Goal: Information Seeking & Learning: Check status

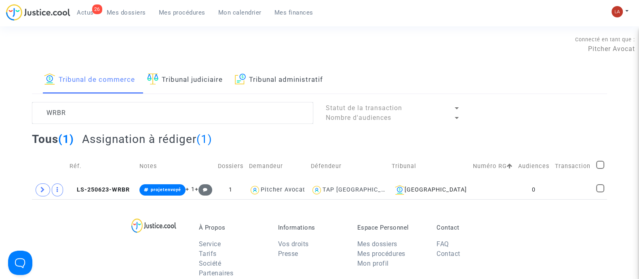
type textarea "WRBR"
click at [62, 66] on link "Tribunal de commerce" at bounding box center [89, 80] width 91 height 28
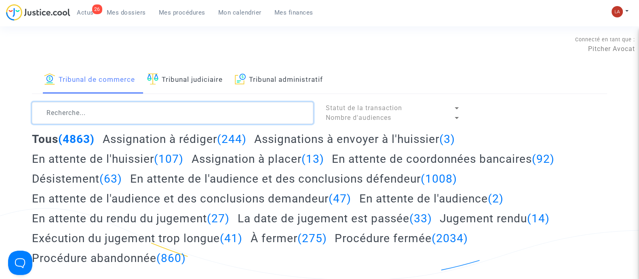
click at [101, 110] on textarea at bounding box center [173, 113] width 282 height 22
paste textarea "WRBR"
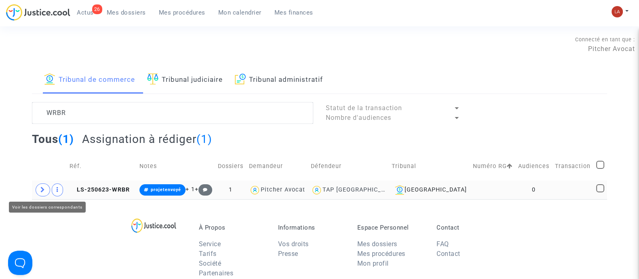
click at [44, 187] on icon at bounding box center [42, 189] width 5 height 6
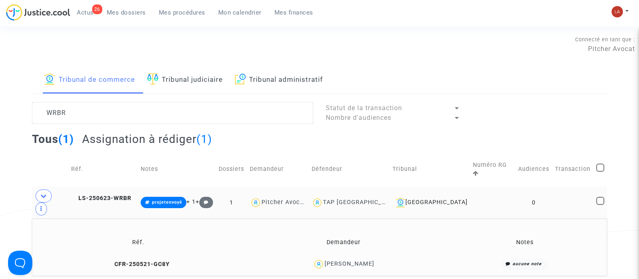
click at [139, 255] on td "CFR-250521-GC8Y" at bounding box center [139, 263] width 208 height 17
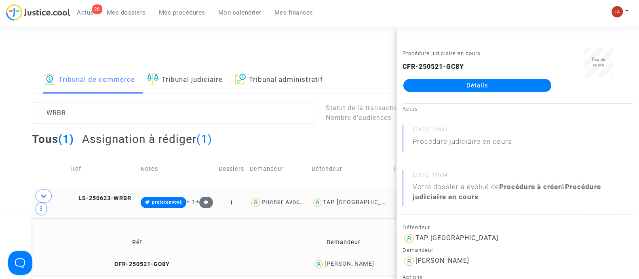
click at [103, 186] on td "LS-250623-WRBR" at bounding box center [103, 202] width 70 height 32
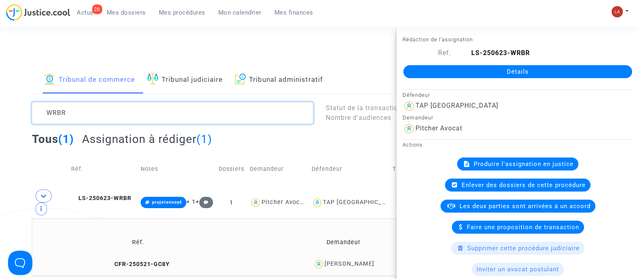
click at [56, 117] on textarea at bounding box center [173, 113] width 282 height 22
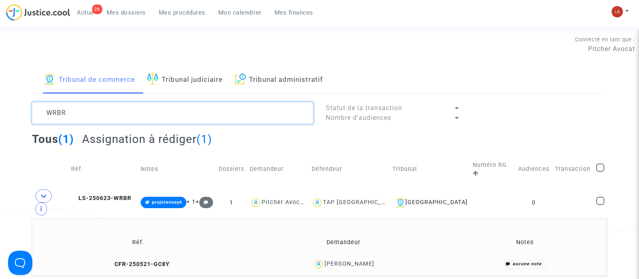
click at [55, 116] on textarea at bounding box center [173, 113] width 282 height 22
paste textarea "NTGY"
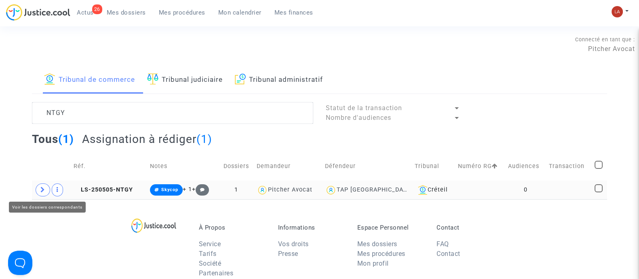
click at [38, 192] on span at bounding box center [43, 189] width 15 height 13
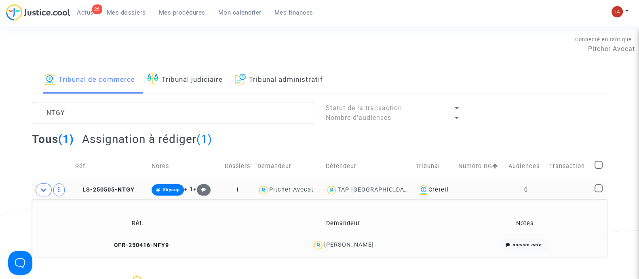
click at [136, 240] on td "CFR-250416-NFY9" at bounding box center [138, 244] width 207 height 17
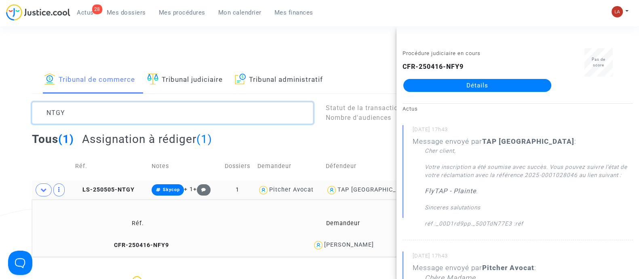
click at [61, 116] on textarea at bounding box center [173, 113] width 282 height 22
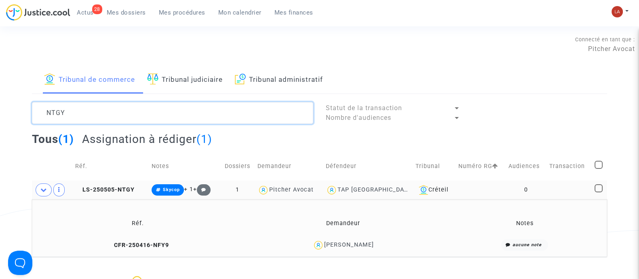
paste textarea "H8GF"
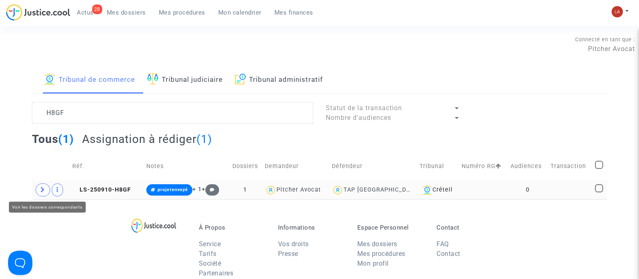
drag, startPoint x: 46, startPoint y: 191, endPoint x: 71, endPoint y: 193, distance: 24.8
click at [46, 191] on span at bounding box center [43, 189] width 15 height 13
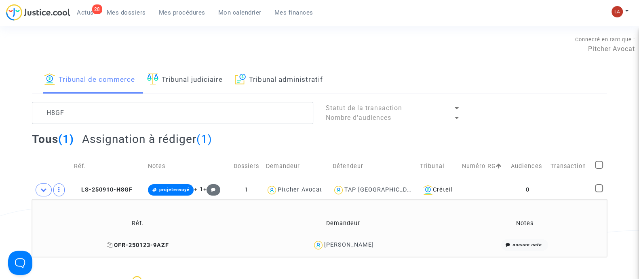
click at [133, 246] on span "CFR-250123-9AZF" at bounding box center [138, 244] width 62 height 7
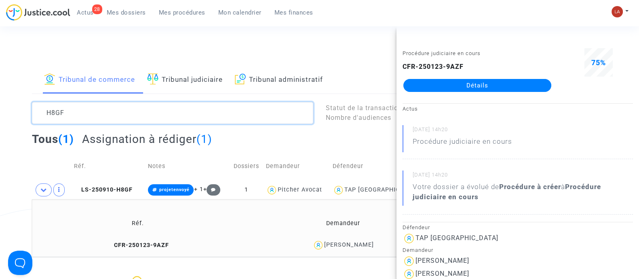
click at [89, 115] on textarea at bounding box center [173, 113] width 282 height 22
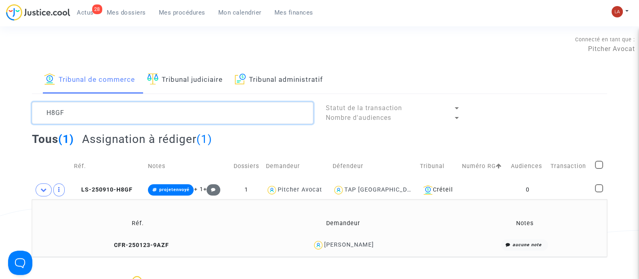
click at [89, 114] on textarea at bounding box center [173, 113] width 282 height 22
paste textarea "Andreone"
type textarea "Andreone"
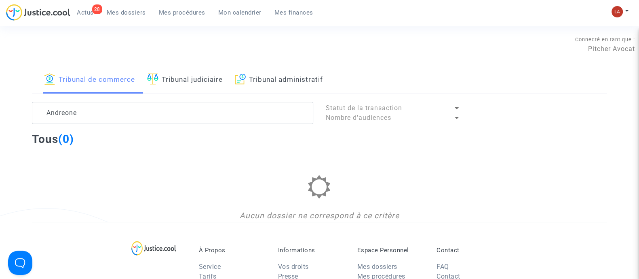
click at [117, 7] on link "Mes dossiers" at bounding box center [126, 12] width 52 height 12
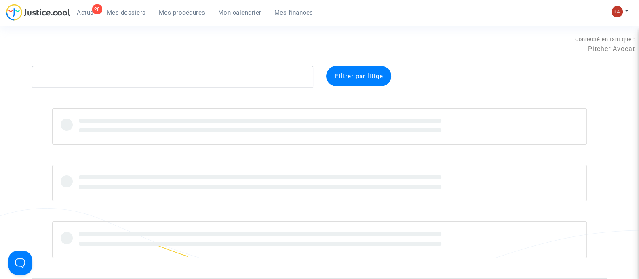
click at [92, 11] on div "28" at bounding box center [97, 9] width 10 height 10
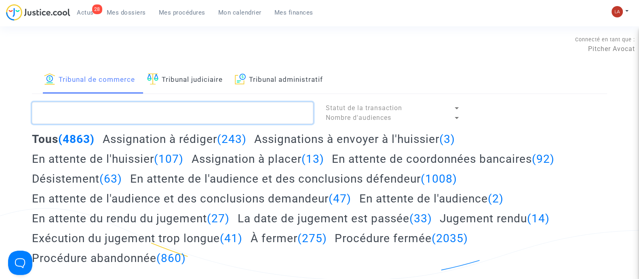
click at [212, 105] on textarea at bounding box center [173, 113] width 282 height 22
paste textarea "Andreone"
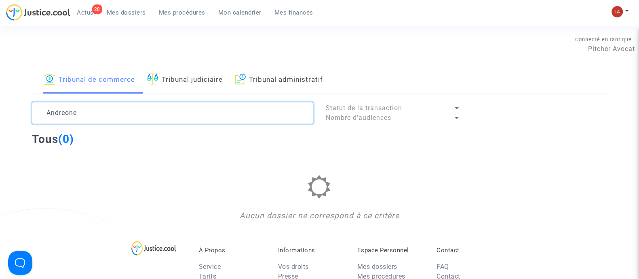
click at [70, 116] on textarea at bounding box center [173, 113] width 282 height 22
click at [69, 116] on textarea at bounding box center [173, 113] width 282 height 22
paste textarea "Ludwig"
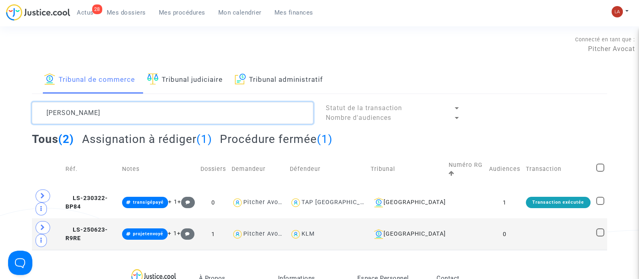
type textarea "Ludwig"
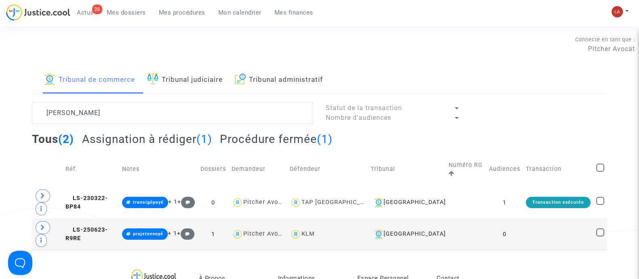
click at [175, 138] on h2 "Assignation à rédiger (1)" at bounding box center [147, 139] width 130 height 14
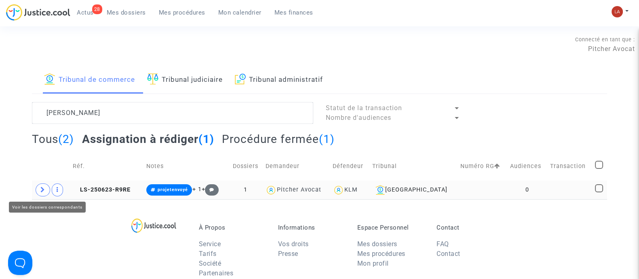
click at [38, 188] on span at bounding box center [43, 189] width 15 height 13
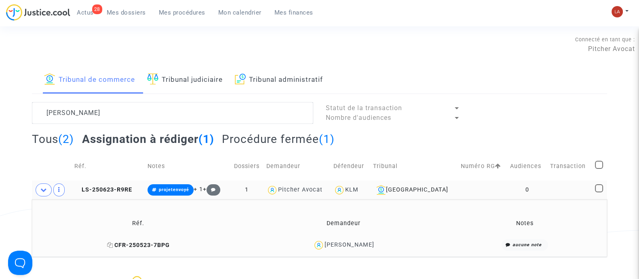
click at [142, 246] on span "CFR-250523-7BPG" at bounding box center [138, 244] width 63 height 7
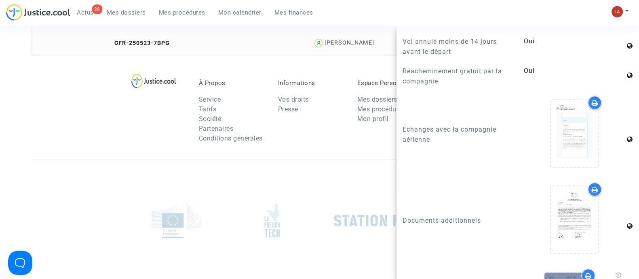
scroll to position [904, 0]
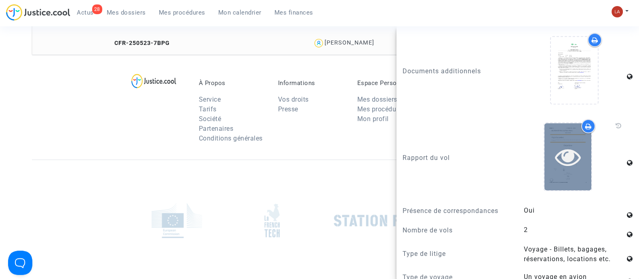
click at [562, 190] on div at bounding box center [568, 156] width 47 height 67
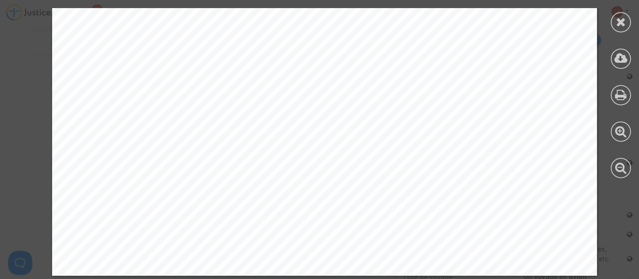
scroll to position [707, 0]
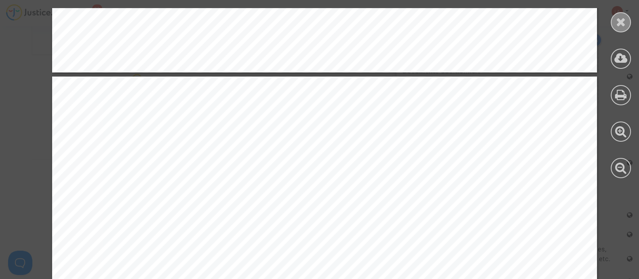
click at [615, 25] on div at bounding box center [621, 22] width 20 height 20
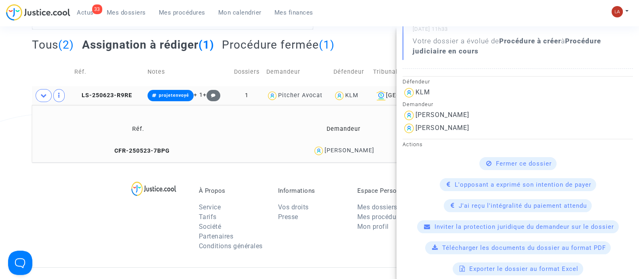
scroll to position [0, 0]
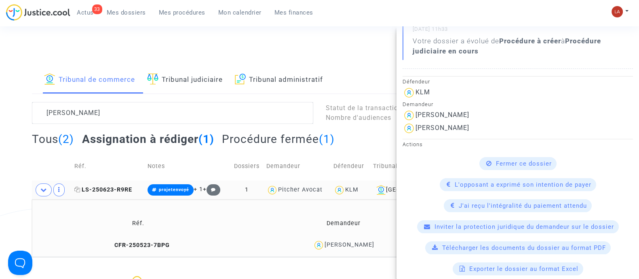
click at [111, 191] on span "LS-250623-R9RE" at bounding box center [103, 189] width 58 height 7
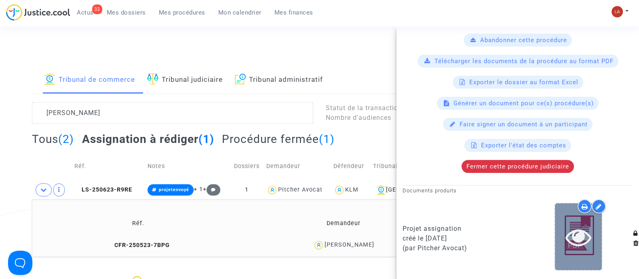
scroll to position [202, 0]
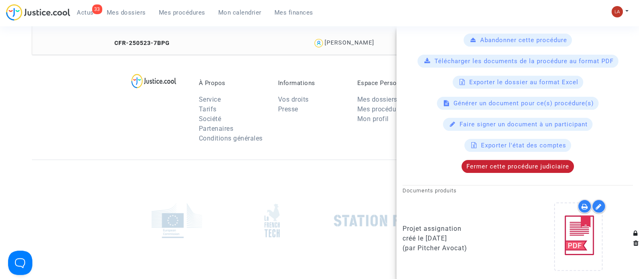
click at [483, 160] on div "Fermer cette procédure judiciaire" at bounding box center [518, 166] width 112 height 13
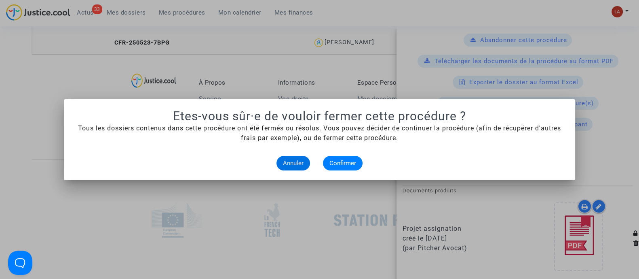
click at [324, 154] on alert-dialogs "Etes-vous sûr·e de vouloir fermer cette procédure ? Tous les dossiers contenus …" at bounding box center [320, 139] width 492 height 61
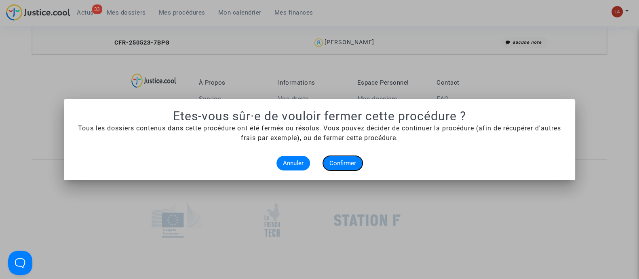
click at [330, 161] on span "Confirmer" at bounding box center [343, 162] width 27 height 7
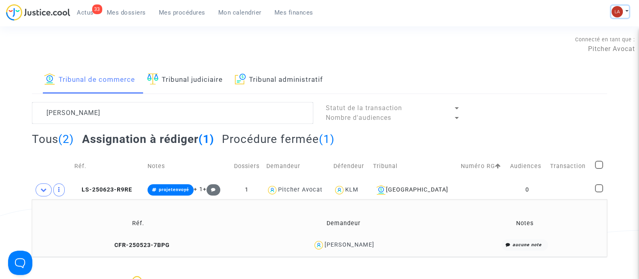
click at [619, 14] on img at bounding box center [617, 11] width 11 height 11
click at [594, 42] on link "Changer de compte" at bounding box center [588, 41] width 82 height 13
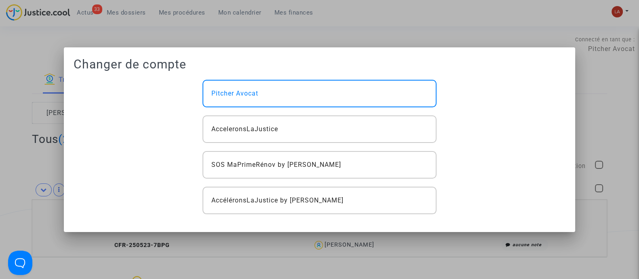
click at [311, 179] on div "Pitcher Avocat AcceleronsLaJustice SOS MaPrimeRénov by Pitcher Avocat Accéléron…" at bounding box center [320, 147] width 246 height 134
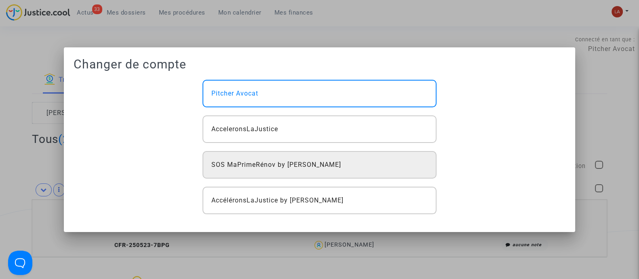
click at [312, 171] on div "SOS MaPrimeRénov by [PERSON_NAME]" at bounding box center [320, 165] width 234 height 28
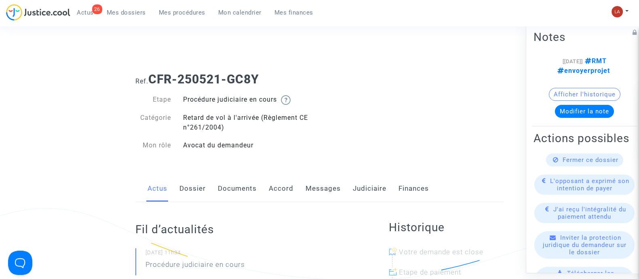
drag, startPoint x: 191, startPoint y: 195, endPoint x: 196, endPoint y: 195, distance: 5.3
click at [191, 195] on link "Dossier" at bounding box center [193, 188] width 26 height 27
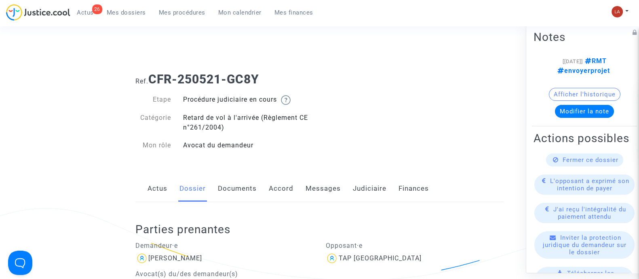
click at [259, 74] on b "CFR-250521-GC8Y" at bounding box center [203, 79] width 111 height 14
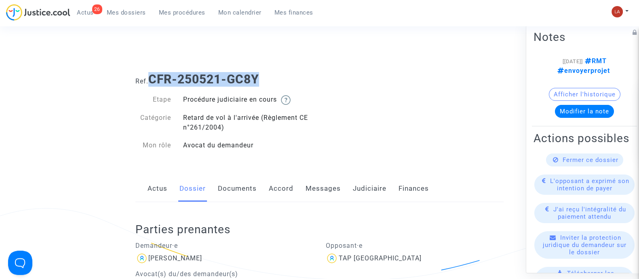
drag, startPoint x: 262, startPoint y: 74, endPoint x: 152, endPoint y: 78, distance: 109.3
click at [152, 78] on b "CFR-250521-GC8Y" at bounding box center [203, 79] width 111 height 14
copy b "CFR-250521-GC8Y"
click at [558, 166] on div "Fermer ce dossier" at bounding box center [584, 159] width 77 height 13
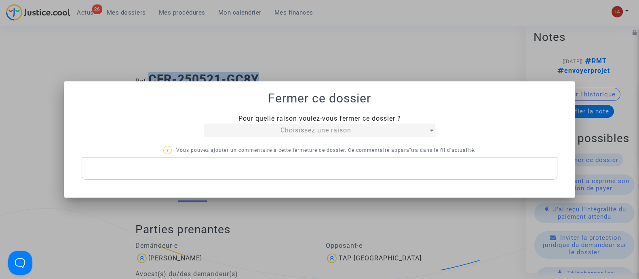
click at [216, 129] on div "Choisissez une raison" at bounding box center [316, 130] width 224 height 10
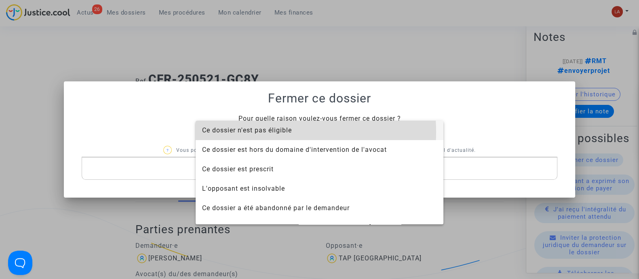
click at [259, 132] on span "Ce dossier n'est pas éligible" at bounding box center [247, 130] width 90 height 8
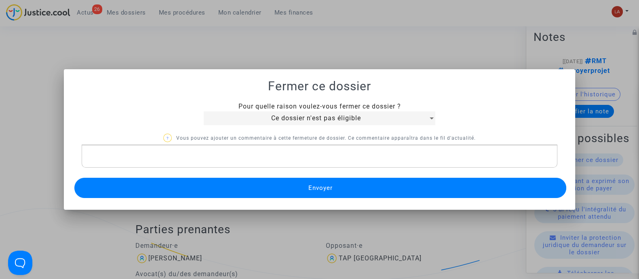
click at [324, 184] on span "Envoyer" at bounding box center [320, 187] width 24 height 7
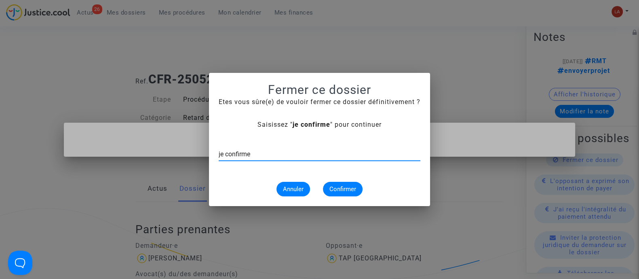
type input "je confirme"
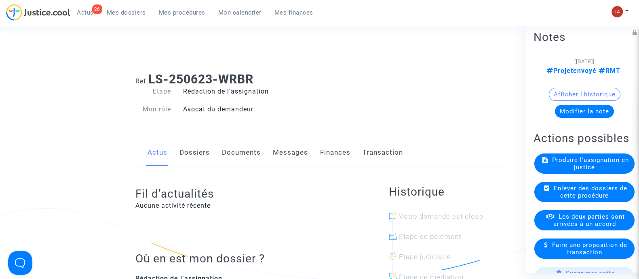
click at [194, 155] on link "Dossiers" at bounding box center [195, 152] width 30 height 27
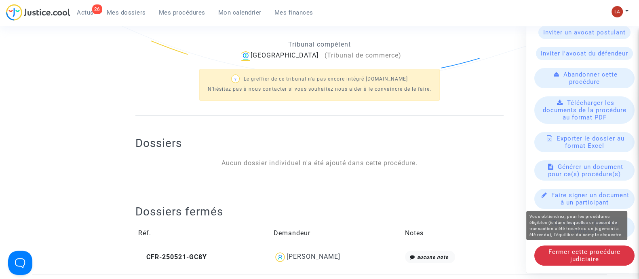
scroll to position [287, 0]
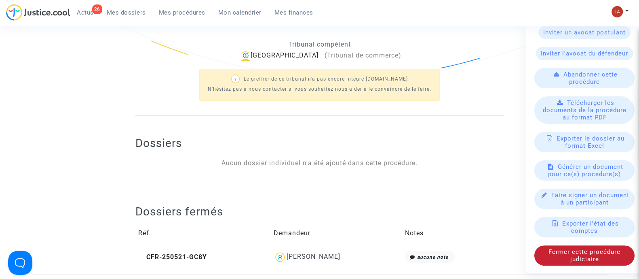
click at [564, 256] on div "Fermer cette procédure judiciaire" at bounding box center [585, 255] width 100 height 20
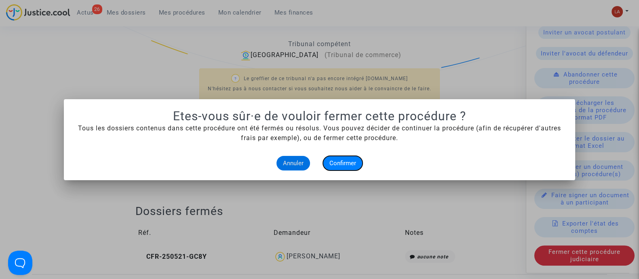
click at [336, 169] on button "Confirmer" at bounding box center [343, 163] width 40 height 15
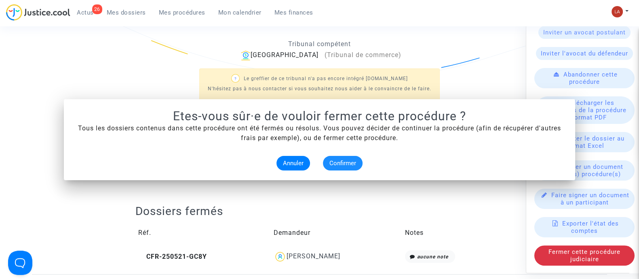
scroll to position [202, 0]
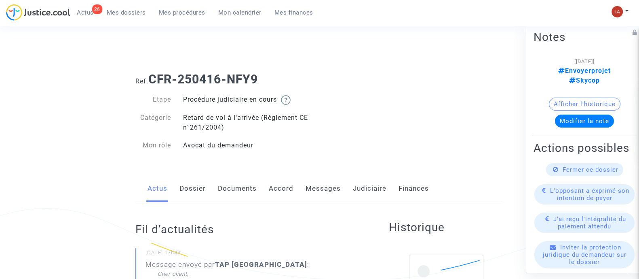
click at [331, 191] on link "Messages" at bounding box center [323, 188] width 35 height 27
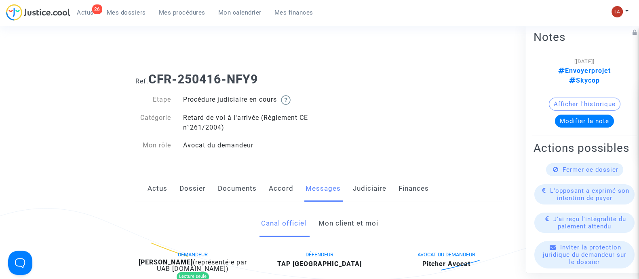
drag, startPoint x: 220, startPoint y: 180, endPoint x: 243, endPoint y: 180, distance: 23.1
click at [220, 180] on link "Documents" at bounding box center [237, 188] width 39 height 27
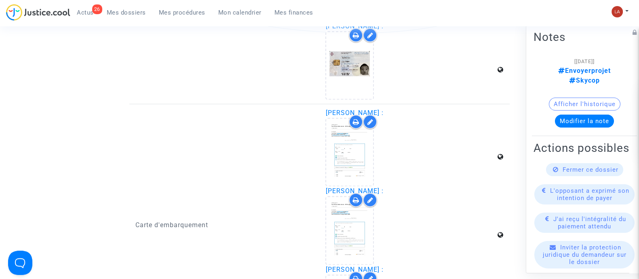
scroll to position [1516, 0]
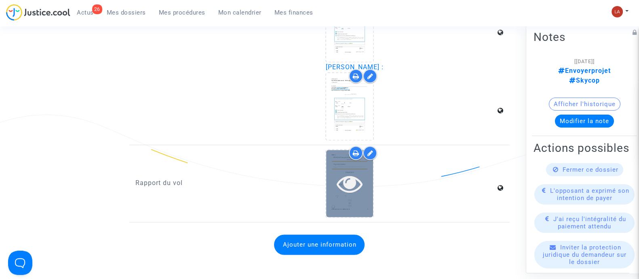
click at [349, 186] on icon at bounding box center [350, 183] width 26 height 26
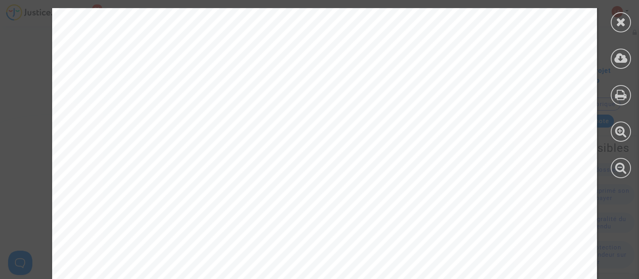
scroll to position [253, 0]
click at [624, 20] on icon at bounding box center [621, 22] width 10 height 12
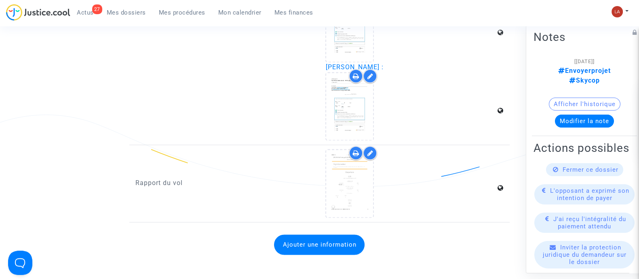
drag, startPoint x: 152, startPoint y: 143, endPoint x: 160, endPoint y: 138, distance: 9.1
click at [152, 149] on div "Rapport du vol" at bounding box center [224, 183] width 191 height 68
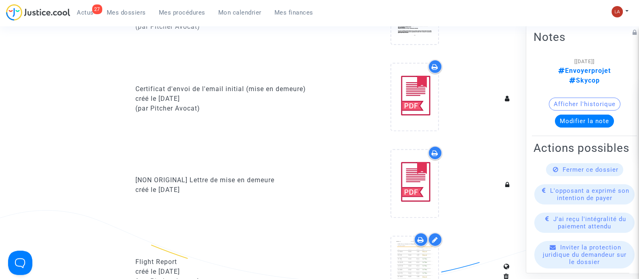
scroll to position [506, 0]
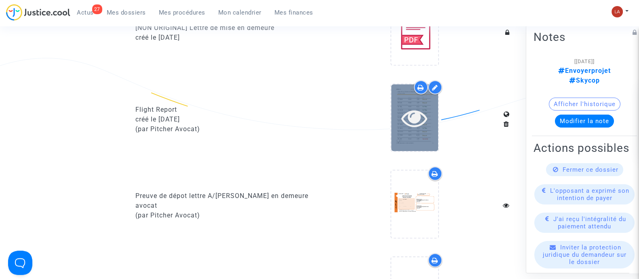
click at [417, 120] on icon at bounding box center [415, 118] width 26 height 26
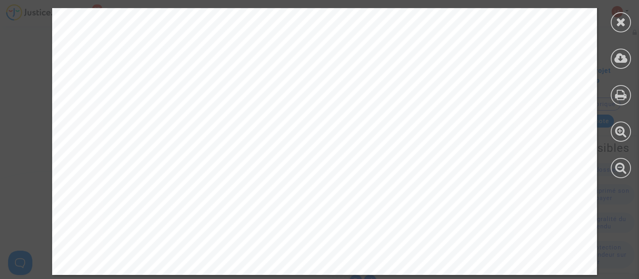
scroll to position [809, 0]
click at [630, 23] on div at bounding box center [621, 22] width 20 height 20
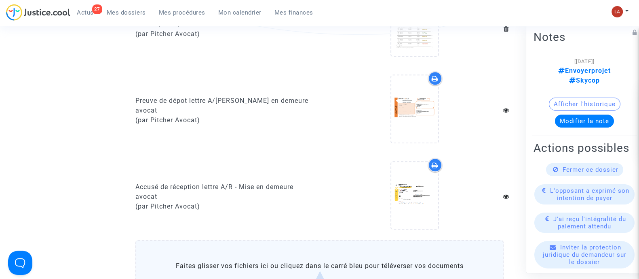
scroll to position [455, 0]
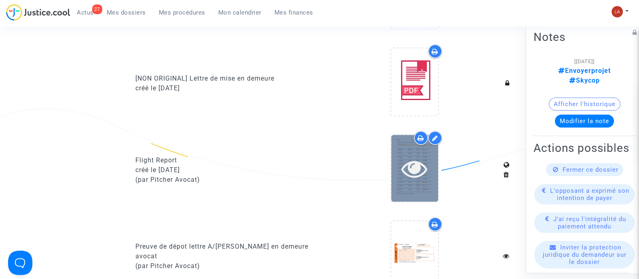
click at [411, 185] on div at bounding box center [415, 168] width 47 height 67
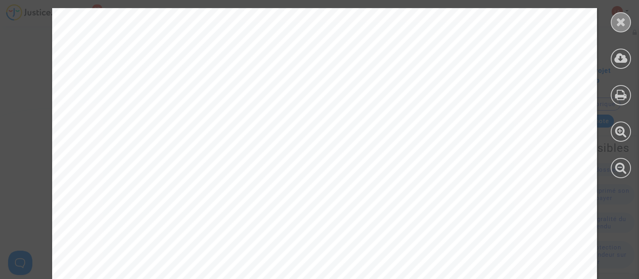
click at [629, 21] on div at bounding box center [621, 22] width 20 height 20
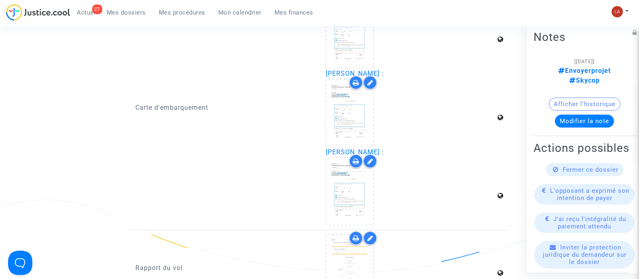
scroll to position [1466, 0]
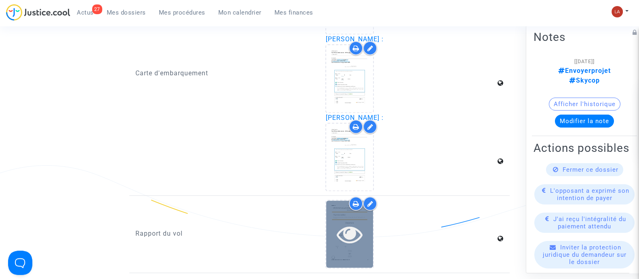
click at [349, 229] on icon at bounding box center [350, 234] width 26 height 26
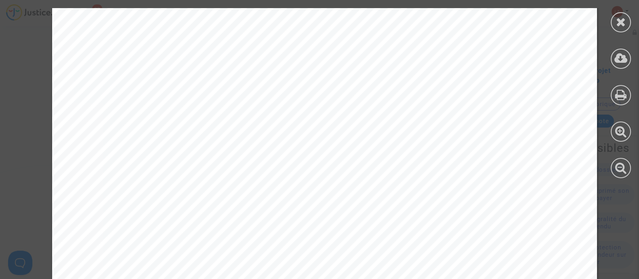
scroll to position [253, 0]
click at [619, 20] on icon at bounding box center [621, 22] width 10 height 12
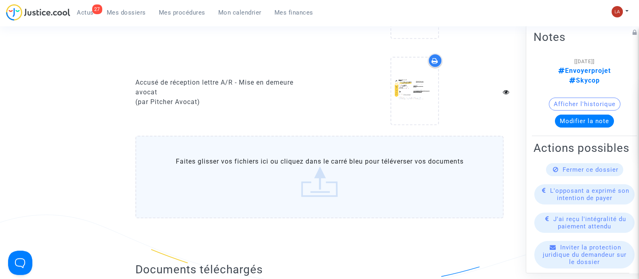
scroll to position [506, 0]
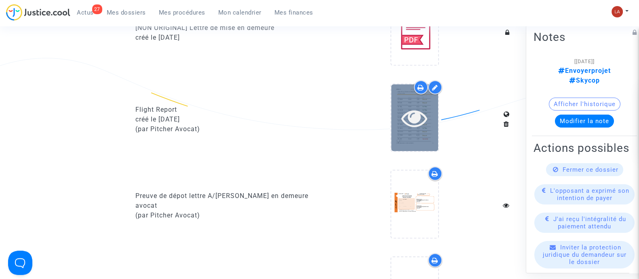
click at [411, 108] on icon at bounding box center [415, 118] width 26 height 26
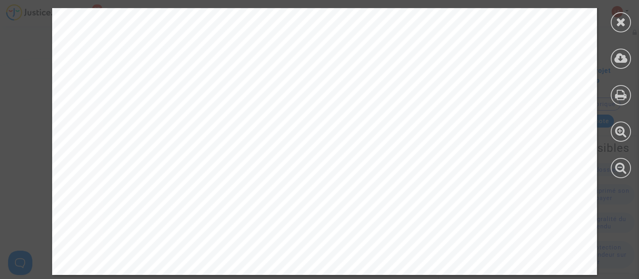
scroll to position [1288, 0]
click at [625, 16] on icon at bounding box center [621, 22] width 10 height 12
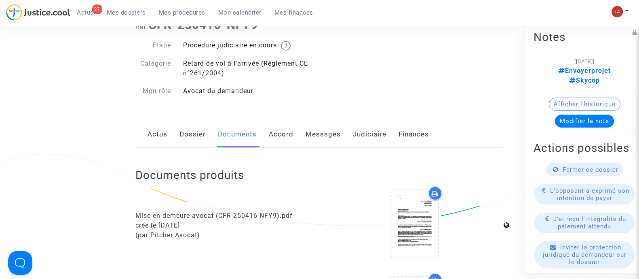
scroll to position [0, 0]
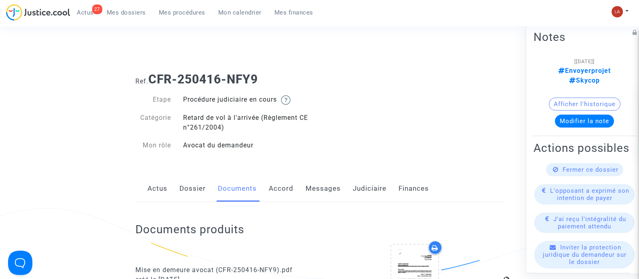
click at [306, 185] on link "Messages" at bounding box center [323, 188] width 35 height 27
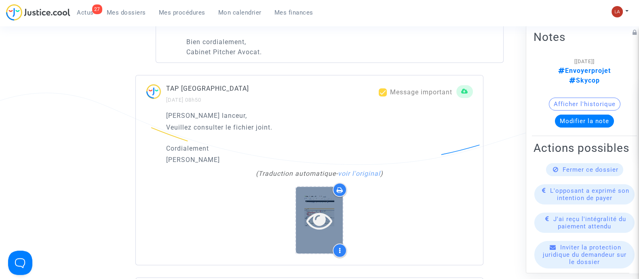
scroll to position [860, 0]
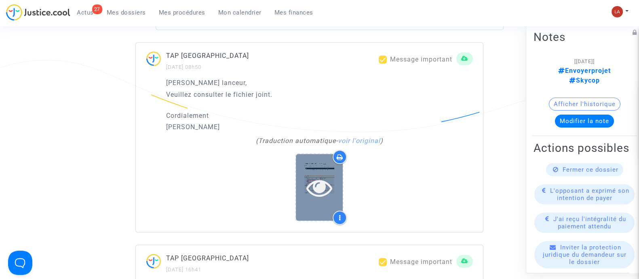
click at [315, 160] on div at bounding box center [319, 187] width 47 height 67
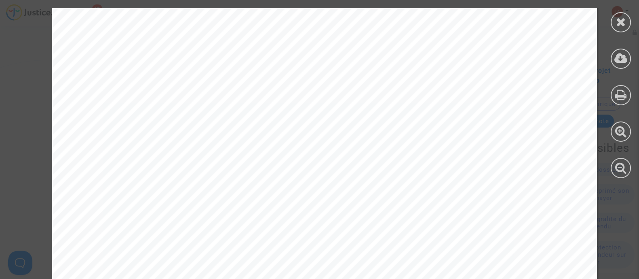
scroll to position [1163, 0]
drag, startPoint x: 613, startPoint y: 26, endPoint x: 623, endPoint y: 27, distance: 9.8
click at [613, 26] on div at bounding box center [621, 22] width 20 height 20
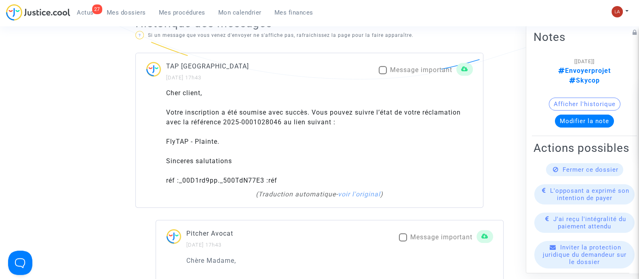
scroll to position [657, 0]
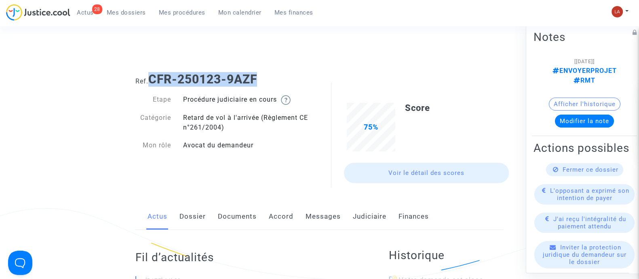
drag, startPoint x: 257, startPoint y: 76, endPoint x: 150, endPoint y: 76, distance: 107.2
click at [150, 76] on h1 "Ref. CFR-250123-9AZF" at bounding box center [320, 79] width 368 height 15
copy b "CFR-250123-9AZF"
drag, startPoint x: 203, startPoint y: 219, endPoint x: 214, endPoint y: 215, distance: 11.3
click at [203, 219] on link "Dossier" at bounding box center [193, 216] width 26 height 27
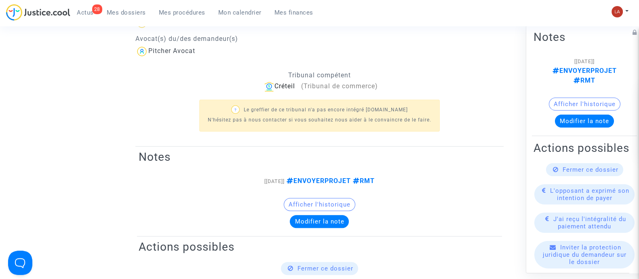
scroll to position [152, 0]
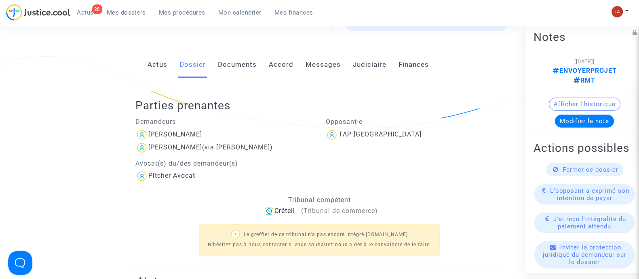
click at [251, 62] on link "Documents" at bounding box center [237, 64] width 39 height 27
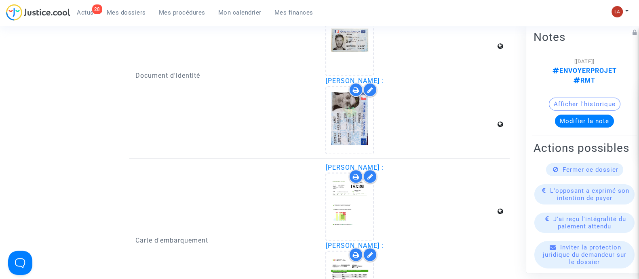
scroll to position [1466, 0]
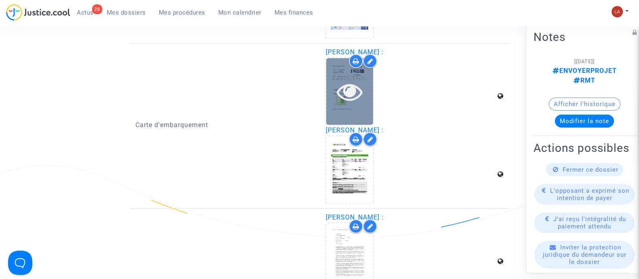
click at [358, 98] on icon at bounding box center [350, 91] width 26 height 26
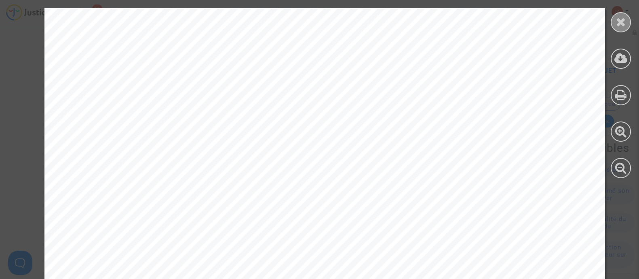
click at [623, 24] on icon at bounding box center [621, 22] width 10 height 12
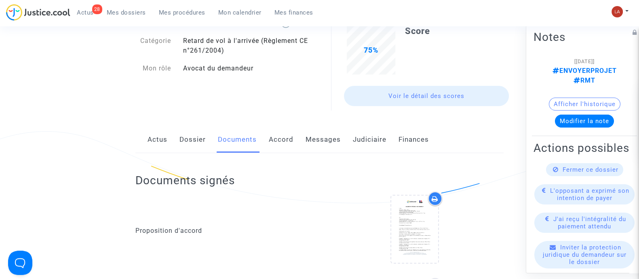
scroll to position [0, 0]
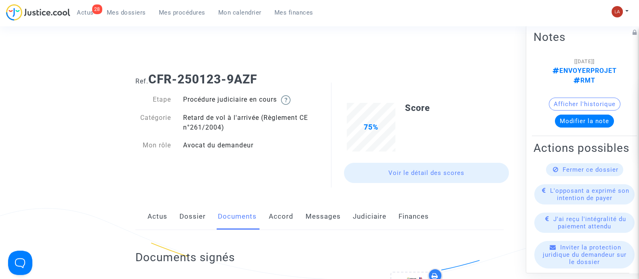
click at [204, 214] on link "Dossier" at bounding box center [193, 216] width 26 height 27
drag, startPoint x: 243, startPoint y: 217, endPoint x: 311, endPoint y: 214, distance: 67.6
click at [243, 217] on link "Documents" at bounding box center [237, 216] width 39 height 27
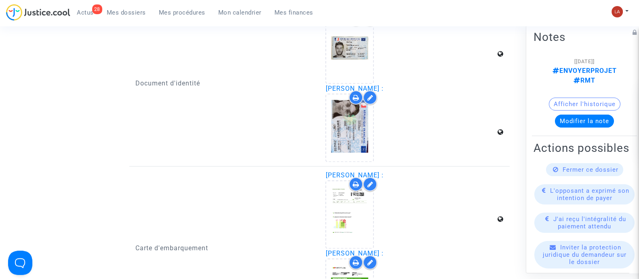
scroll to position [1365, 0]
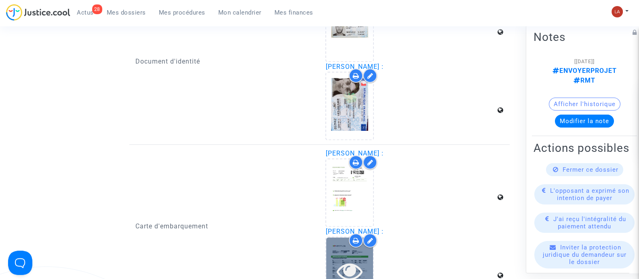
click at [361, 270] on icon at bounding box center [350, 271] width 26 height 26
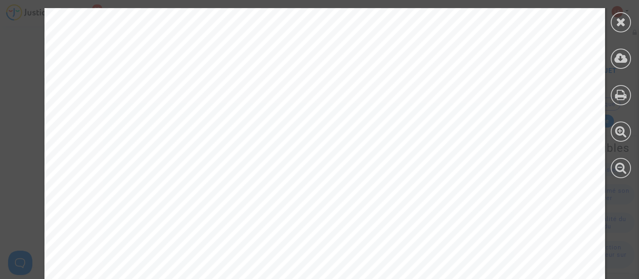
scroll to position [152, 0]
click at [622, 21] on icon at bounding box center [621, 22] width 10 height 12
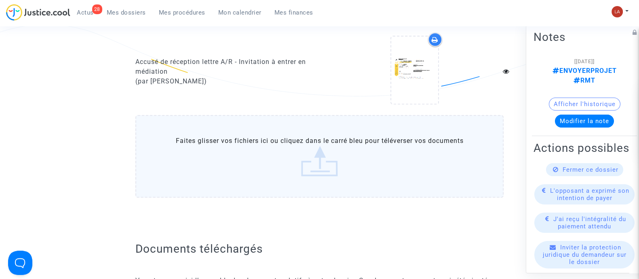
scroll to position [910, 0]
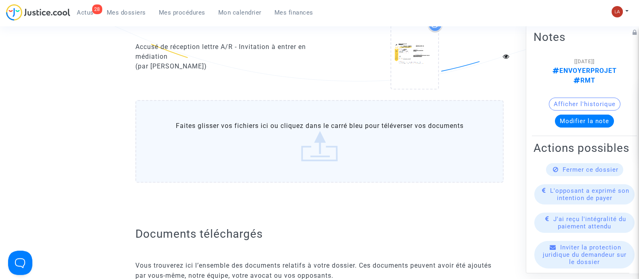
click at [254, 121] on label "Faites glisser vos fichiers ici ou cliquez dans le carré bleu pour téléverser v…" at bounding box center [320, 141] width 368 height 83
click at [0, 0] on input "Faites glisser vos fichiers ici ou cliquez dans le carré bleu pour téléverser v…" at bounding box center [0, 0] width 0 height 0
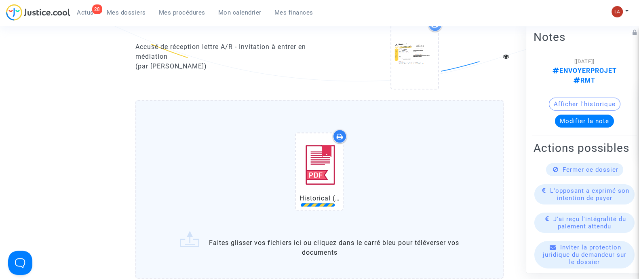
click at [440, 133] on div "Historical (OPO) Porto Airport Arrivals 1.pdf" at bounding box center [319, 173] width 335 height 104
click at [0, 0] on input "Historical (OPO) Porto Airport Arrivals 1.pdf Faites glisser vos fichiers ici o…" at bounding box center [0, 0] width 0 height 0
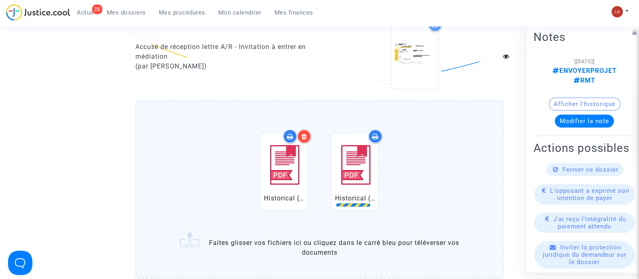
click at [451, 148] on div "Historical (OPO) Porto Airport Arrivals 1.pdf Historical (OPO) Porto Airport Ar…" at bounding box center [319, 173] width 335 height 104
click at [0, 0] on input "Historical (OPO) Porto Airport Arrivals 1.pdf Historical (OPO) Porto Airport Ar…" at bounding box center [0, 0] width 0 height 0
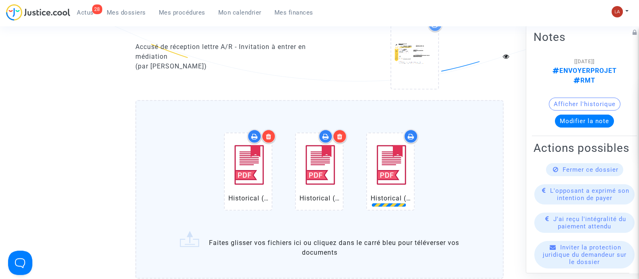
click at [446, 151] on div "Historical (OPO) Porto Airport Arrivals 1.pdf Historical (OPO) Porto Airport Ar…" at bounding box center [319, 173] width 335 height 104
click at [0, 0] on input "Historical (OPO) Porto Airport Arrivals 1.pdf Historical (OPO) Porto Airport Ar…" at bounding box center [0, 0] width 0 height 0
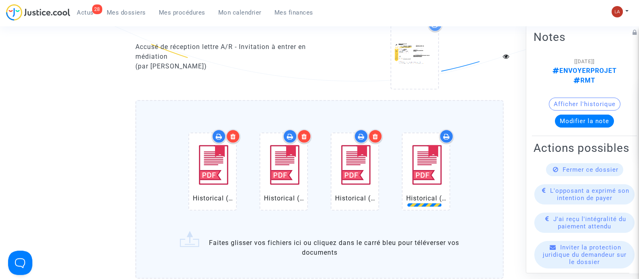
click at [481, 168] on div "Historical (OPO) Porto Airport Arrivals 1.pdf Historical (OPO) Porto Airport Ar…" at bounding box center [319, 173] width 335 height 104
click at [0, 0] on input "Historical (OPO) Porto Airport Arrivals 1.pdf Historical (OPO) Porto Airport Ar…" at bounding box center [0, 0] width 0 height 0
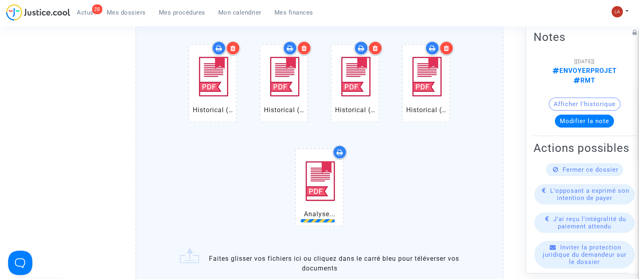
scroll to position [1062, 0]
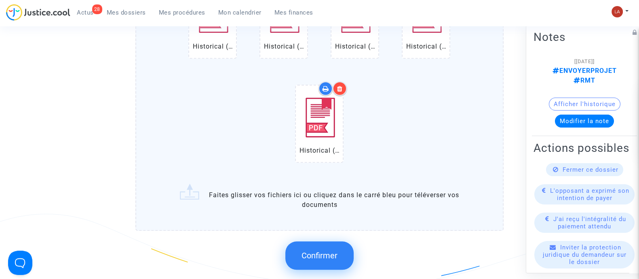
click at [337, 253] on span "Confirmer" at bounding box center [320, 255] width 36 height 10
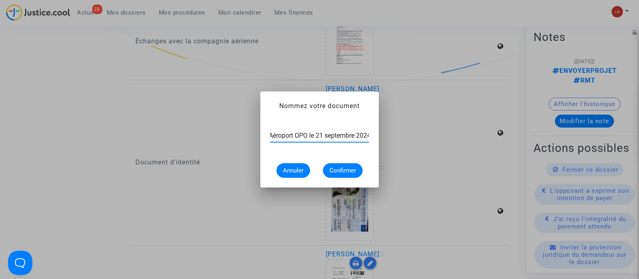
scroll to position [0, 60]
type input "Extrait Flightstats - Aéroport OPO le 21 septembre 2024"
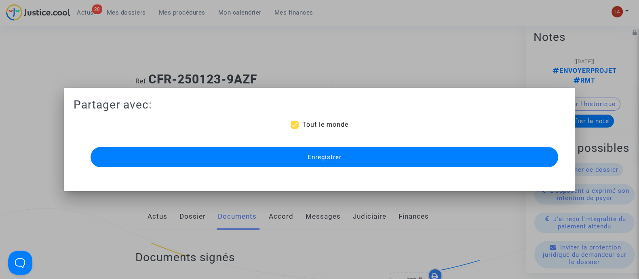
scroll to position [1264, 0]
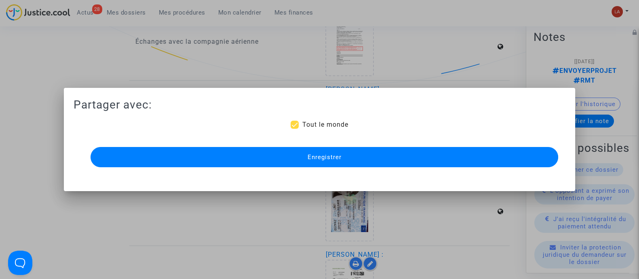
click at [325, 159] on span "Enregistrer" at bounding box center [324, 156] width 34 height 7
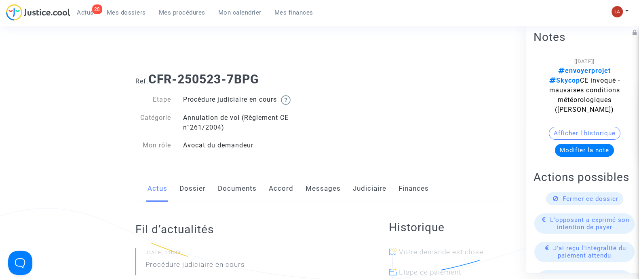
click at [192, 195] on link "Dossier" at bounding box center [193, 188] width 26 height 27
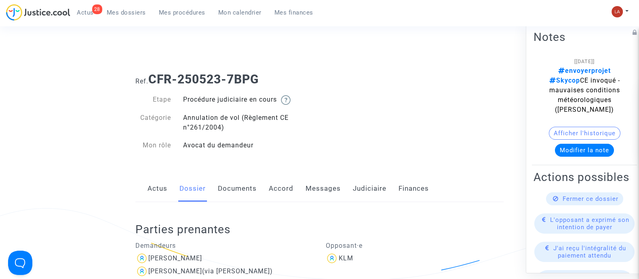
click at [247, 191] on link "Documents" at bounding box center [237, 188] width 39 height 27
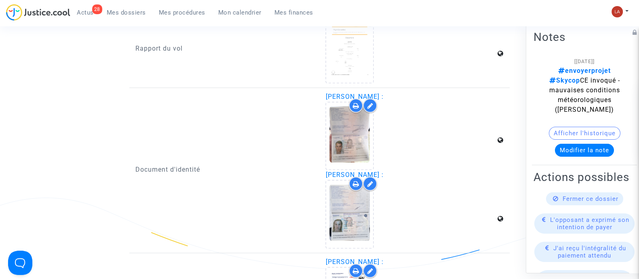
scroll to position [910, 0]
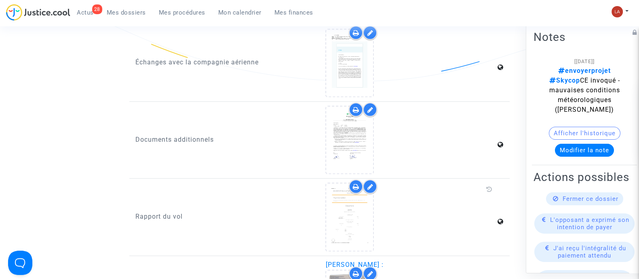
click at [315, 215] on div "Rapport du vol" at bounding box center [224, 216] width 191 height 68
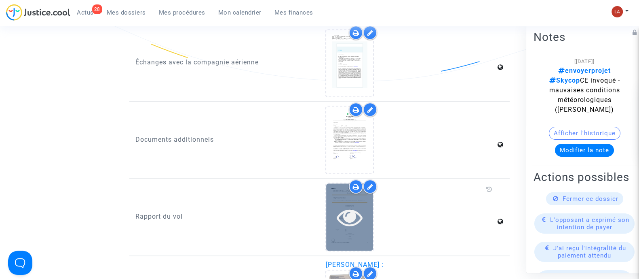
click at [335, 215] on div at bounding box center [349, 217] width 47 height 26
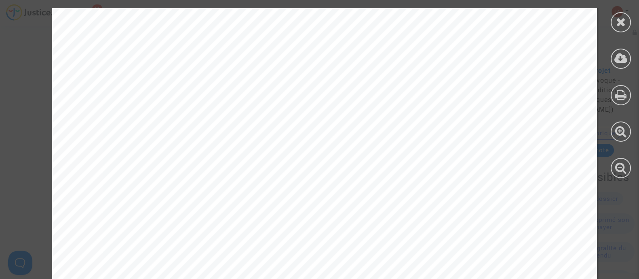
scroll to position [860, 0]
drag, startPoint x: 625, startPoint y: 26, endPoint x: 615, endPoint y: 28, distance: 10.2
click at [625, 25] on icon at bounding box center [621, 22] width 10 height 12
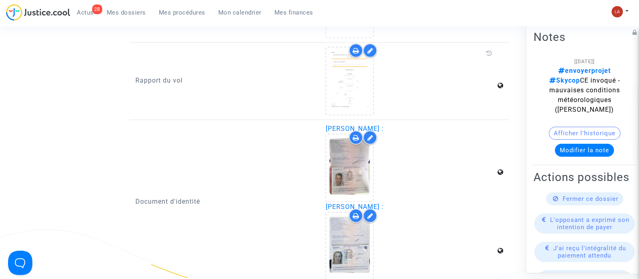
scroll to position [1163, 0]
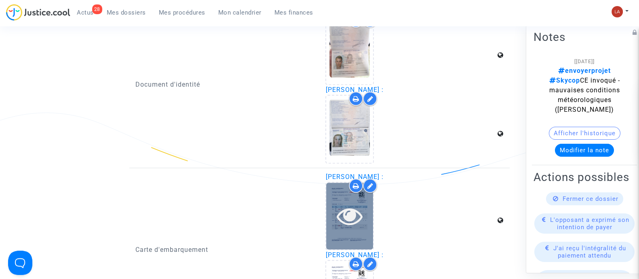
click at [349, 214] on icon at bounding box center [350, 216] width 26 height 26
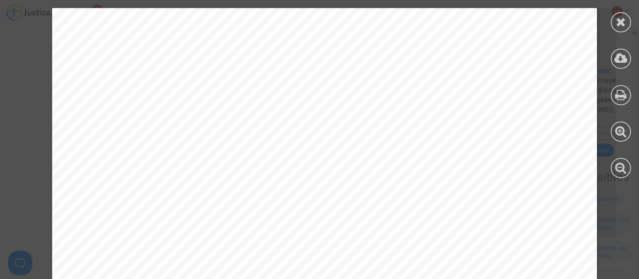
scroll to position [851, 0]
click at [628, 13] on div at bounding box center [621, 93] width 36 height 186
click at [628, 19] on div at bounding box center [621, 22] width 20 height 20
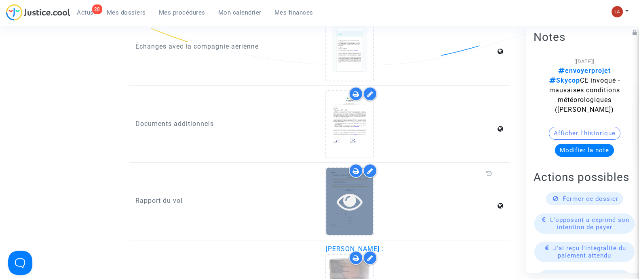
scroll to position [910, 0]
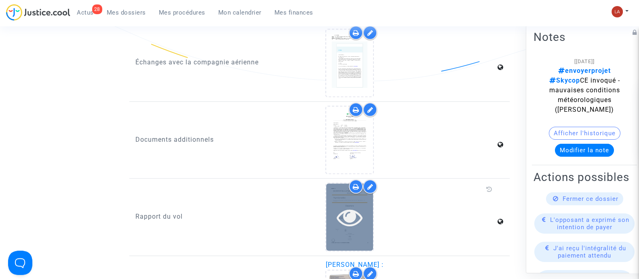
click at [351, 204] on icon at bounding box center [350, 217] width 26 height 26
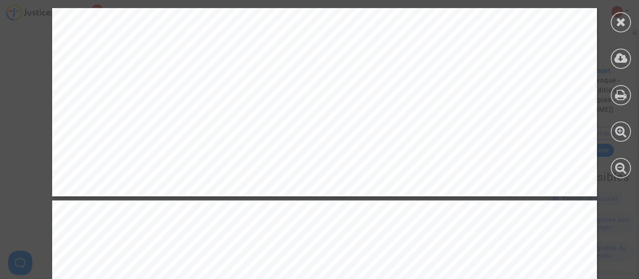
scroll to position [1365, 0]
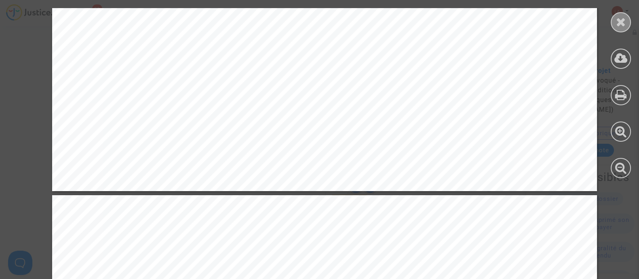
click at [615, 21] on div at bounding box center [621, 22] width 20 height 20
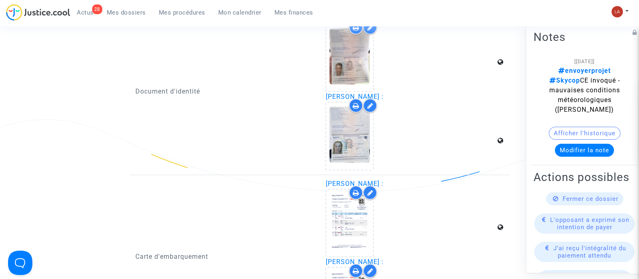
scroll to position [1213, 0]
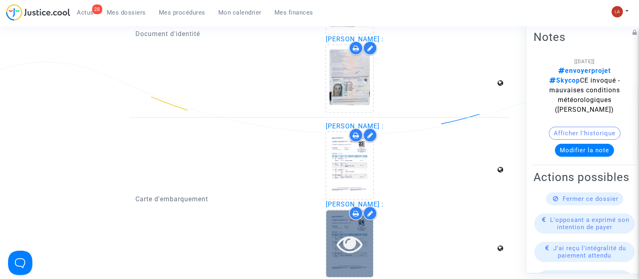
click at [344, 248] on icon at bounding box center [350, 244] width 26 height 26
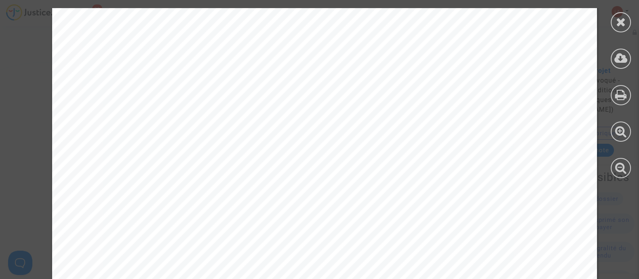
scroll to position [253, 0]
click at [627, 11] on div at bounding box center [621, 93] width 36 height 186
click at [626, 17] on icon at bounding box center [621, 22] width 10 height 12
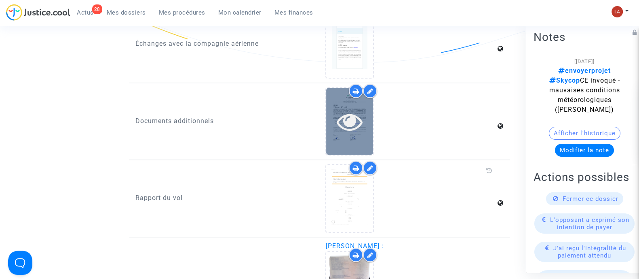
scroll to position [910, 0]
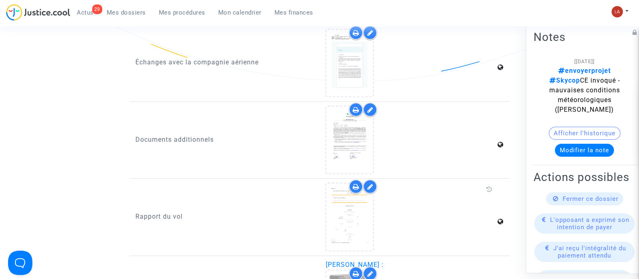
click at [371, 185] on icon at bounding box center [370, 186] width 6 height 6
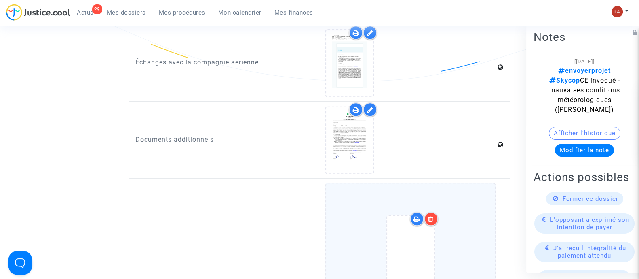
click at [474, 217] on div at bounding box center [411, 250] width 136 height 94
click at [0, 0] on input "Ajouter un document" at bounding box center [0, 0] width 0 height 0
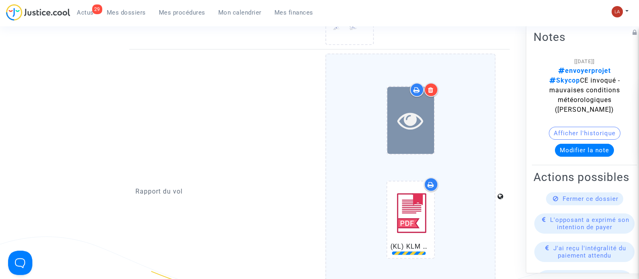
scroll to position [1112, 0]
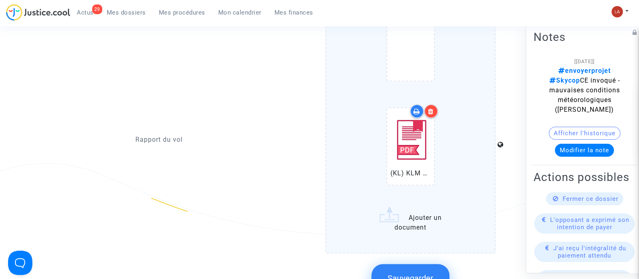
click at [419, 273] on span "Sauvegarder" at bounding box center [411, 278] width 46 height 10
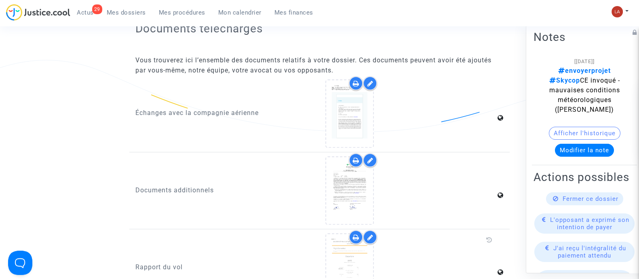
scroll to position [607, 0]
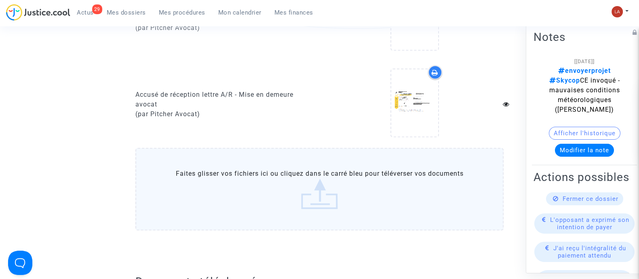
click at [277, 200] on label "Faites glisser vos fichiers ici ou cliquez dans le carré bleu pour téléverser v…" at bounding box center [320, 189] width 368 height 83
click at [0, 0] on input "Faites glisser vos fichiers ici ou cliquez dans le carré bleu pour téléverser v…" at bounding box center [0, 0] width 0 height 0
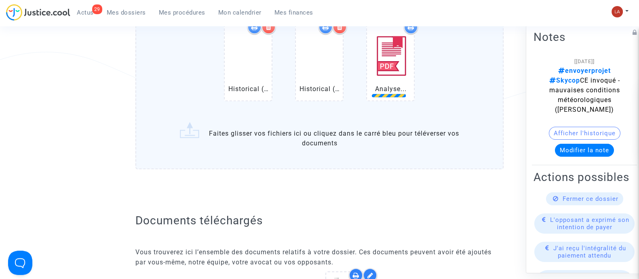
scroll to position [910, 0]
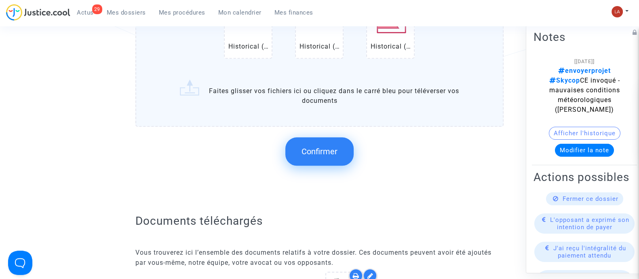
click at [325, 152] on span "Confirmer" at bounding box center [320, 151] width 36 height 10
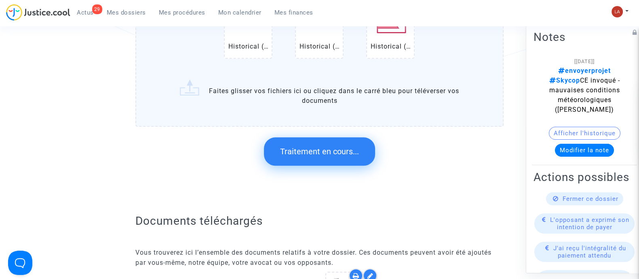
scroll to position [0, 0]
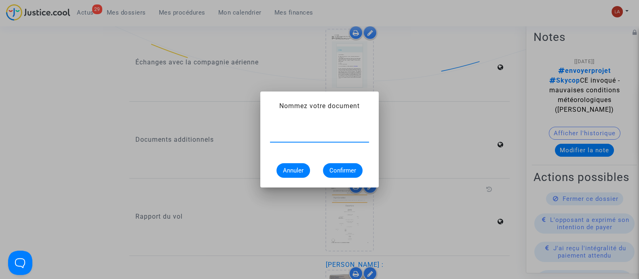
type input "e"
type input "Extrait Flightstats - Aéroport TPE le 30 octobre 2024 (Arrivées)"
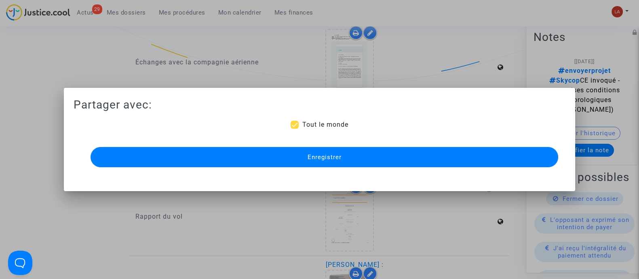
click at [339, 152] on button "Enregistrer" at bounding box center [325, 157] width 468 height 20
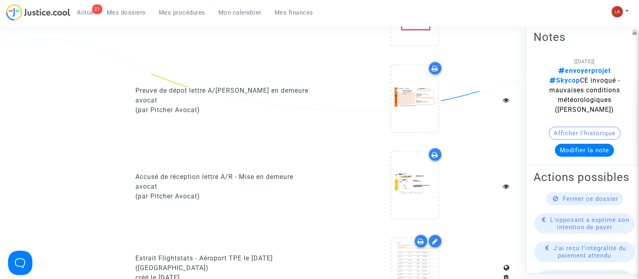
scroll to position [607, 0]
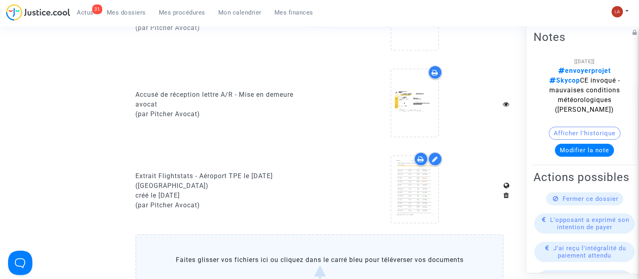
click at [327, 250] on label "Faites glisser vos fichiers ici ou cliquez dans le carré bleu pour téléverser v…" at bounding box center [320, 275] width 368 height 83
click at [0, 0] on input "Faites glisser vos fichiers ici ou cliquez dans le carré bleu pour téléverser v…" at bounding box center [0, 0] width 0 height 0
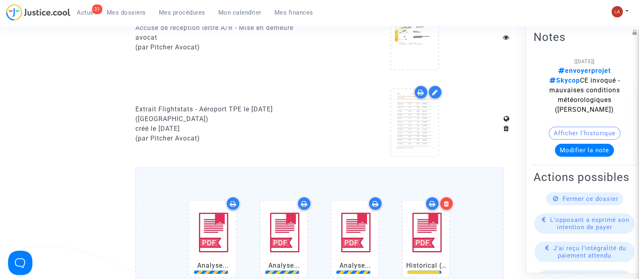
scroll to position [657, 0]
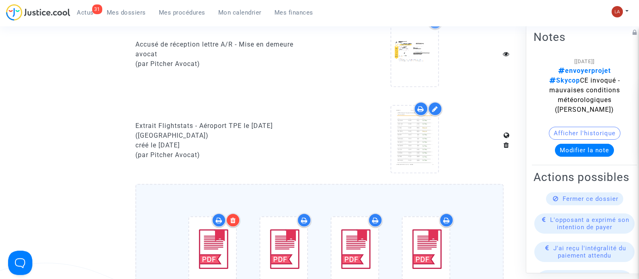
click at [279, 121] on div "Extrait Flightstats - Aéroport TPE le 30 octobre 2024 (Arrivées)" at bounding box center [225, 130] width 178 height 19
click at [280, 121] on div "Extrait Flightstats - Aéroport TPE le 30 octobre 2024 (Arrivées)" at bounding box center [225, 130] width 178 height 19
click at [284, 121] on div "Extrait Flightstats - Aéroport TPE le 30 octobre 2024 (Arrivées)" at bounding box center [225, 130] width 178 height 19
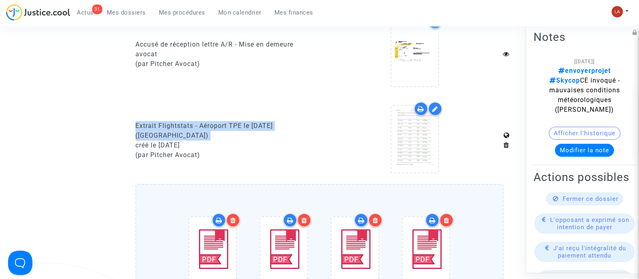
click at [283, 121] on div "Extrait Flightstats - Aéroport TPE le 30 octobre 2024 (Arrivées)" at bounding box center [225, 130] width 178 height 19
copy div "Extrait Flightstats - Aéroport TPE le 30 octobre 2024 (Arrivées)"
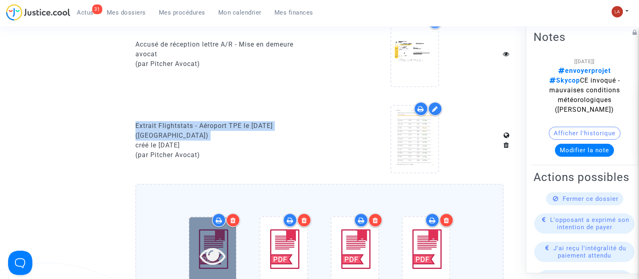
click at [215, 234] on div at bounding box center [212, 255] width 47 height 76
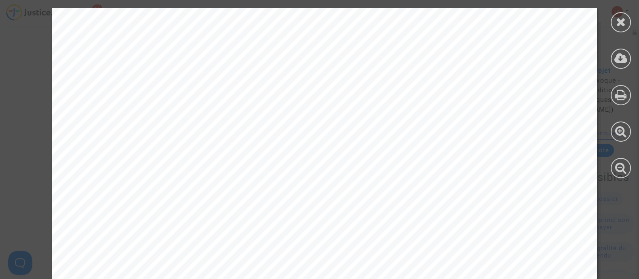
drag, startPoint x: 631, startPoint y: 15, endPoint x: 633, endPoint y: 19, distance: 4.2
click at [632, 18] on div at bounding box center [621, 93] width 36 height 186
click at [623, 20] on icon at bounding box center [621, 22] width 10 height 12
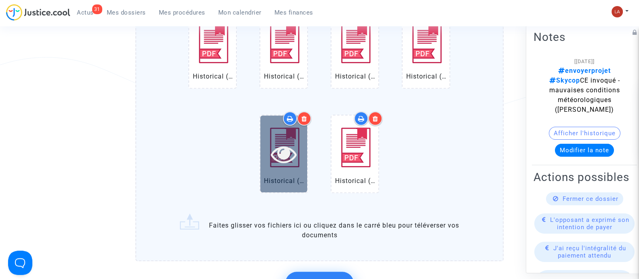
scroll to position [910, 0]
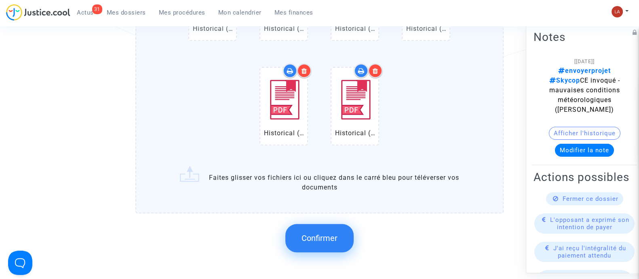
click at [302, 233] on span "Confirmer" at bounding box center [320, 238] width 36 height 10
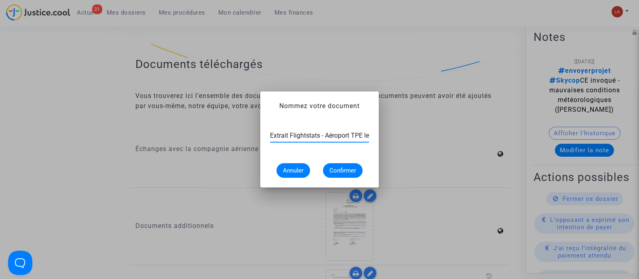
scroll to position [0, 79]
click at [351, 134] on input "Extrait Flightstats - Aéroport TPE le 30 octobre 2024 (Arrivées)" at bounding box center [319, 135] width 99 height 7
type input "Extrait Flightstats - Aéroport TPE le 30 octobre 2024 (Départs)"
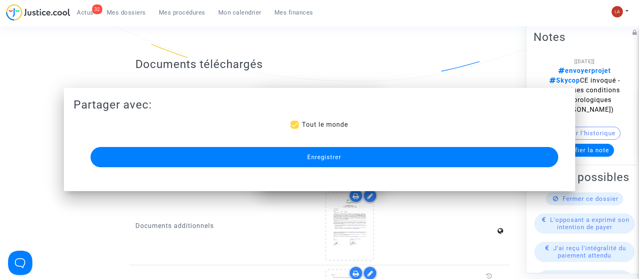
scroll to position [910, 0]
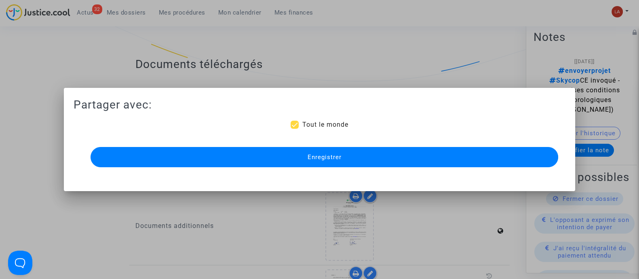
click at [335, 145] on div "Enregistrer" at bounding box center [320, 157] width 468 height 24
click at [336, 148] on button "Enregistrer" at bounding box center [325, 157] width 468 height 20
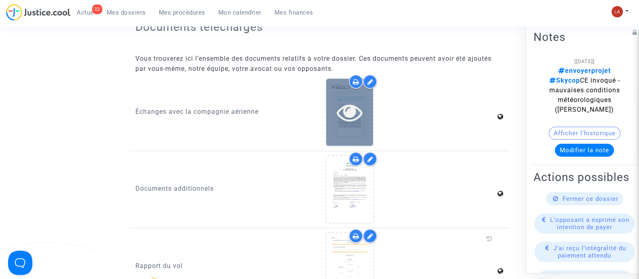
scroll to position [1062, 0]
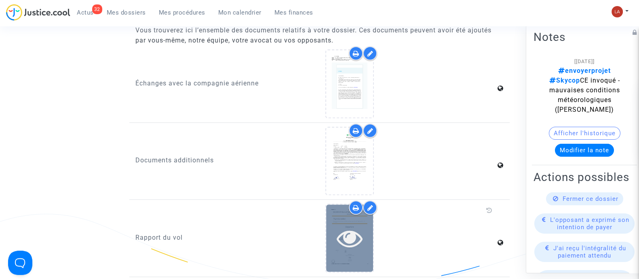
click at [340, 240] on icon at bounding box center [350, 238] width 26 height 26
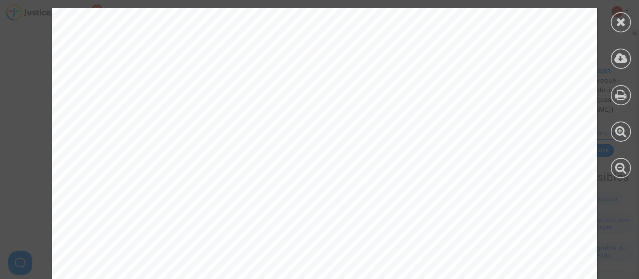
scroll to position [3235, 0]
click at [616, 21] on icon at bounding box center [621, 22] width 10 height 12
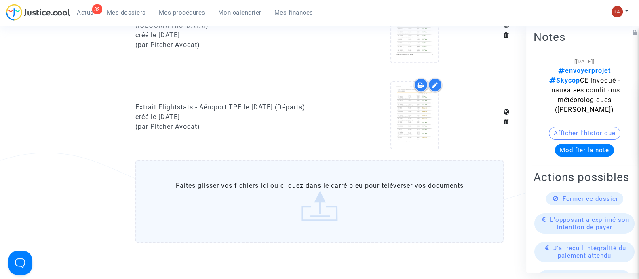
scroll to position [758, 0]
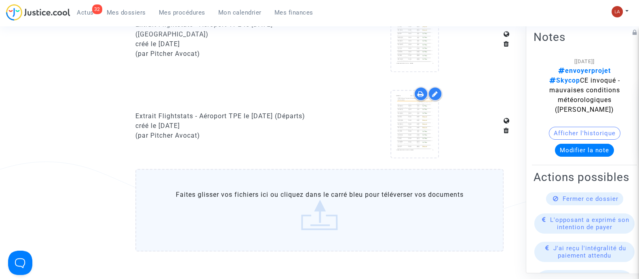
click at [263, 183] on label "Faites glisser vos fichiers ici ou cliquez dans le carré bleu pour téléverser v…" at bounding box center [320, 210] width 368 height 83
click at [0, 0] on input "Faites glisser vos fichiers ici ou cliquez dans le carré bleu pour téléverser v…" at bounding box center [0, 0] width 0 height 0
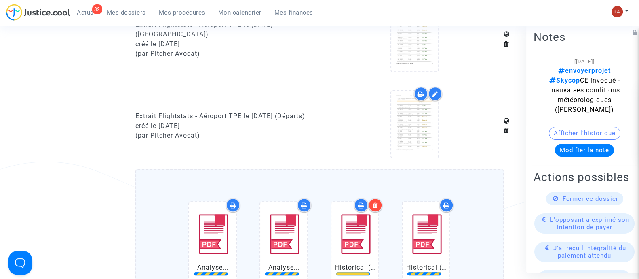
click at [164, 111] on div "Extrait Flightstats - Aéroport TPE le 30 octobre 2024 (Départs)" at bounding box center [225, 116] width 178 height 10
click at [162, 111] on div "Extrait Flightstats - Aéroport TPE le 30 octobre 2024 (Départs)" at bounding box center [225, 116] width 178 height 10
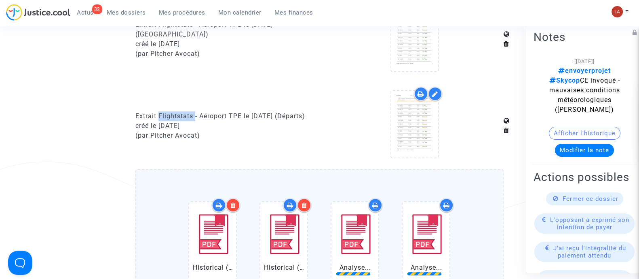
click at [167, 111] on div "Extrait Flightstats - Aéroport TPE le 30 octobre 2024 (Départs)" at bounding box center [225, 116] width 178 height 10
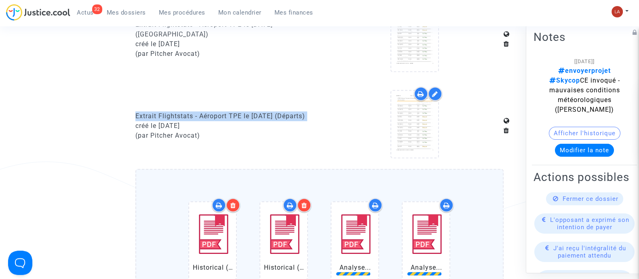
click at [167, 111] on div "Extrait Flightstats - Aéroport TPE le 30 octobre 2024 (Départs)" at bounding box center [225, 116] width 178 height 10
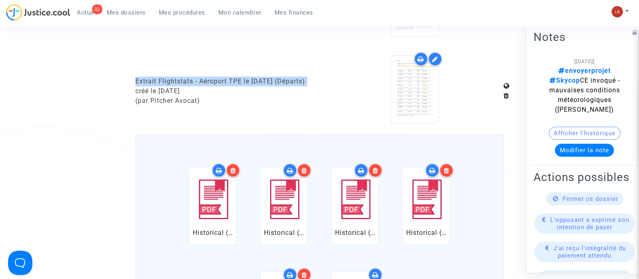
scroll to position [1011, 0]
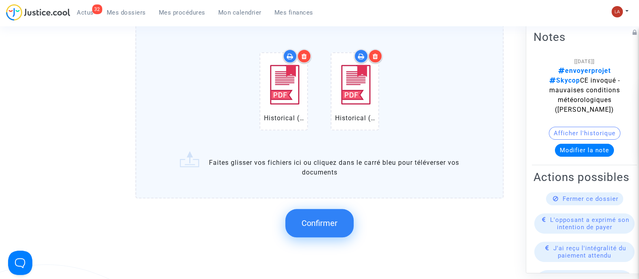
click at [310, 210] on button "Confirmer" at bounding box center [320, 223] width 68 height 28
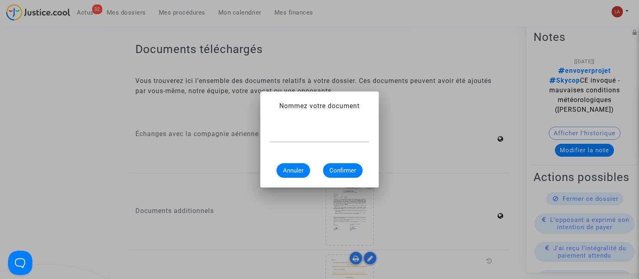
scroll to position [0, 0]
click at [285, 138] on input "text" at bounding box center [319, 135] width 99 height 7
paste input "Extrait Flightstats - Aéroport TPE le 30 octobre 2024 (Départs)"
click at [282, 133] on input "Extrait Flightstats - Aéroport TPE le 30 octobre 2024 (Départs)" at bounding box center [319, 135] width 99 height 7
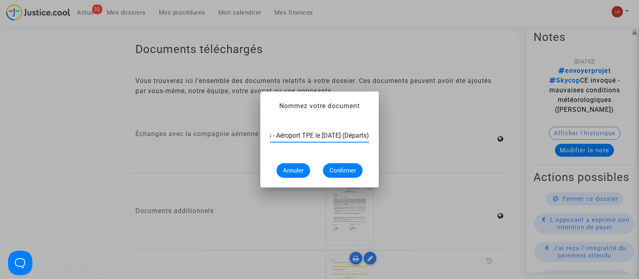
click at [282, 133] on input "Extrait Flightstats - Aéroport TPE le 30 octobre 2024 (Départs)" at bounding box center [319, 135] width 99 height 7
drag, startPoint x: 358, startPoint y: 139, endPoint x: 395, endPoint y: 139, distance: 37.6
click at [395, 139] on div "Nommez votre document Extrait Flightstats - Aéroport MNL le 30 octobre 2024 (Dé…" at bounding box center [319, 139] width 639 height 279
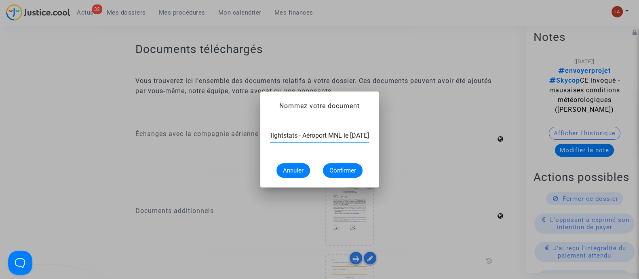
type input "Extrait Flightstats - Aéroport MNL le 30 octobre 2024"
click at [350, 172] on span "Confirmer" at bounding box center [343, 170] width 27 height 7
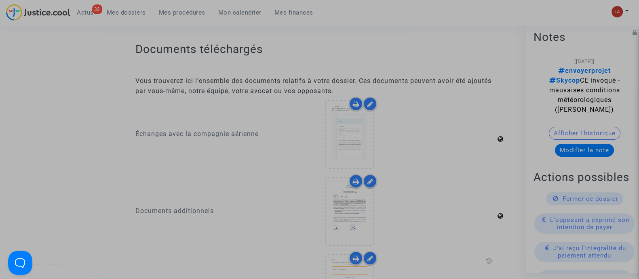
scroll to position [0, 0]
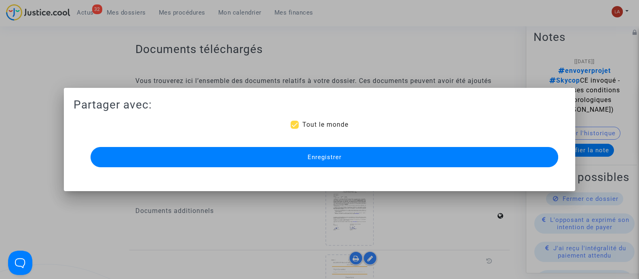
click at [356, 158] on button "Enregistrer" at bounding box center [325, 157] width 468 height 20
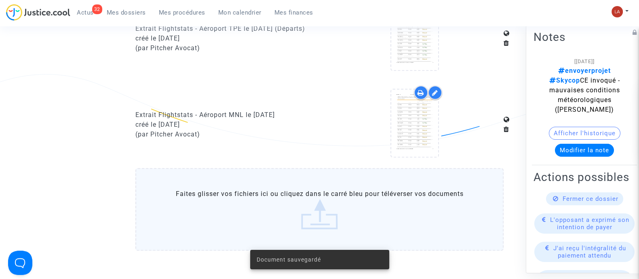
scroll to position [860, 0]
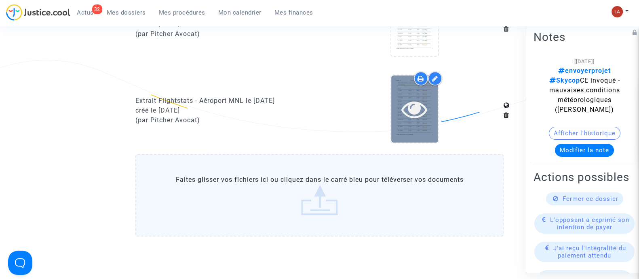
click at [417, 106] on icon at bounding box center [415, 109] width 26 height 26
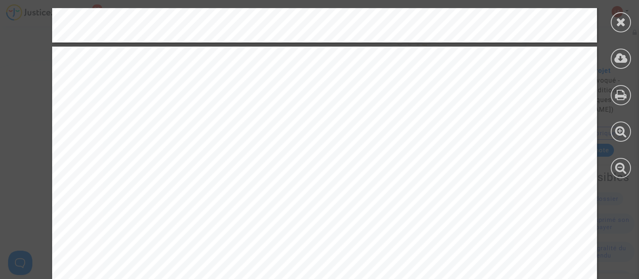
scroll to position [6572, 0]
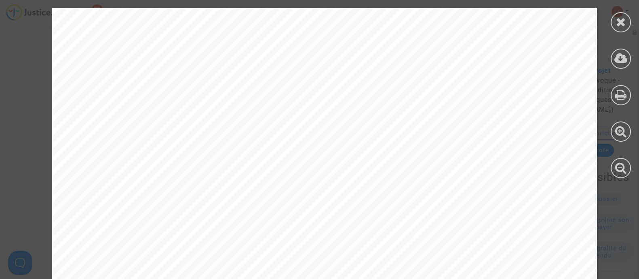
click at [623, 17] on icon at bounding box center [621, 22] width 10 height 12
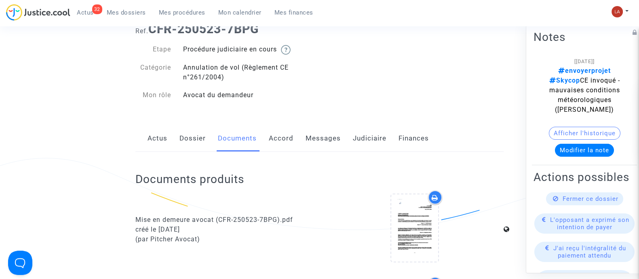
scroll to position [0, 0]
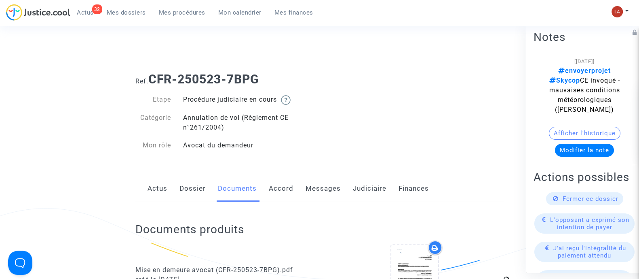
click at [285, 195] on link "Accord" at bounding box center [281, 188] width 25 height 27
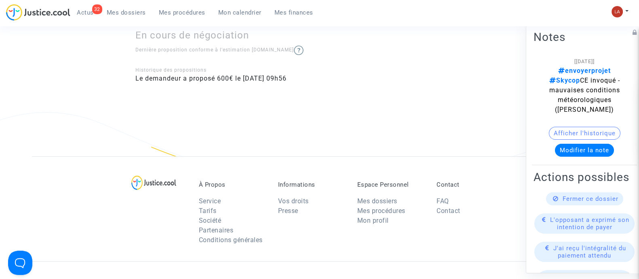
scroll to position [455, 0]
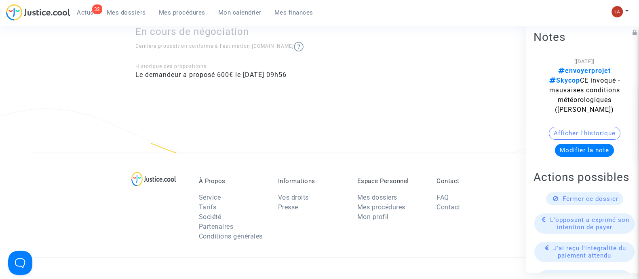
click at [553, 201] on icon at bounding box center [556, 198] width 6 height 6
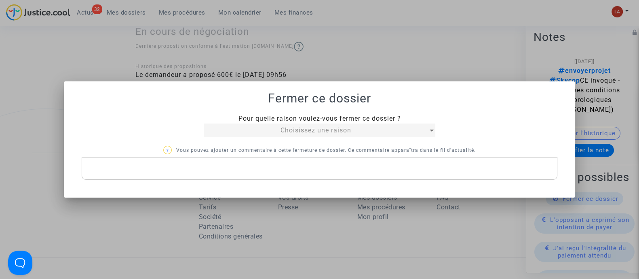
scroll to position [0, 0]
click at [276, 130] on div "Choisissez une raison" at bounding box center [316, 130] width 224 height 10
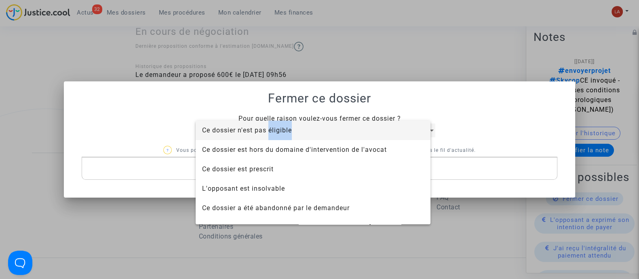
click at [276, 129] on span "Ce dossier n'est pas éligible" at bounding box center [247, 130] width 90 height 8
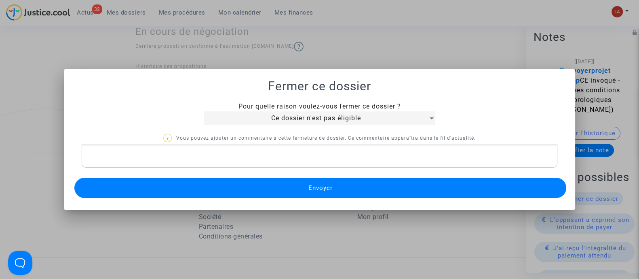
click at [298, 161] on p "Rich Text Editor, main" at bounding box center [320, 156] width 468 height 10
click at [316, 193] on button "Envoyer" at bounding box center [320, 188] width 492 height 20
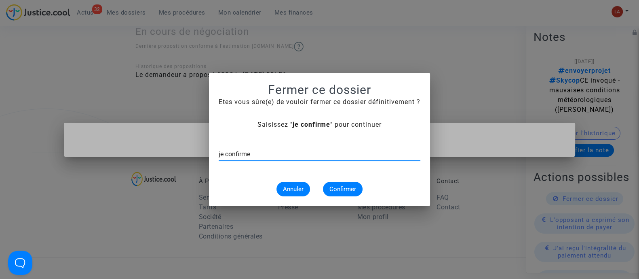
type input "je confirme"
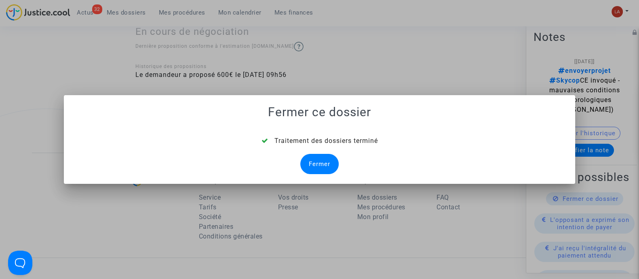
click at [325, 159] on div "Fermer" at bounding box center [320, 164] width 38 height 20
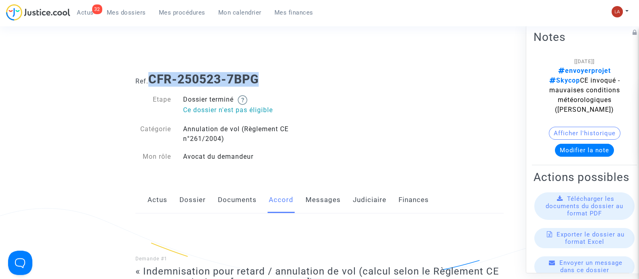
drag, startPoint x: 284, startPoint y: 77, endPoint x: 151, endPoint y: 78, distance: 133.5
click at [151, 78] on h1 "Ref. CFR-250523-7BPG" at bounding box center [320, 79] width 368 height 15
copy b "CFR-250523-7BPG"
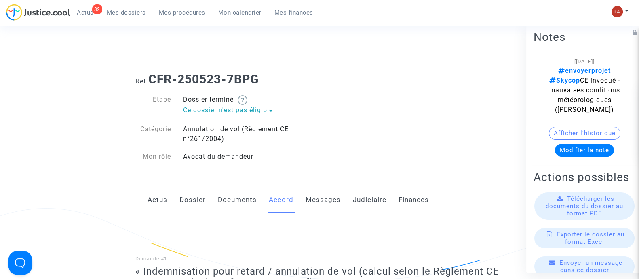
drag, startPoint x: 303, startPoint y: 203, endPoint x: 308, endPoint y: 205, distance: 5.1
click at [303, 203] on div "Actus Dossier Documents Accord Messages Judiciaire Finances" at bounding box center [320, 199] width 368 height 27
click at [313, 205] on link "Messages" at bounding box center [323, 199] width 35 height 27
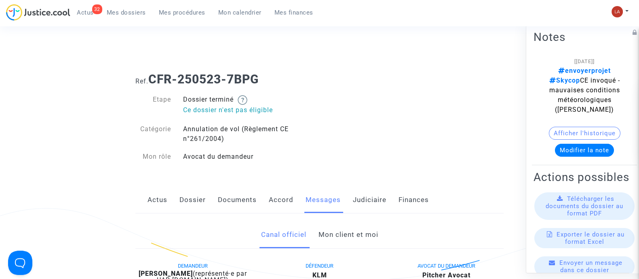
click at [344, 231] on link "Mon client et moi" at bounding box center [348, 234] width 60 height 27
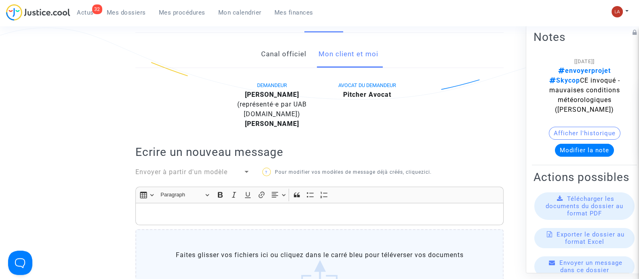
scroll to position [253, 0]
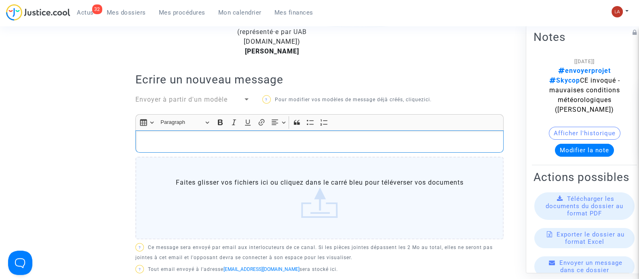
click at [354, 148] on div "Rich Text Editor, main" at bounding box center [320, 141] width 368 height 23
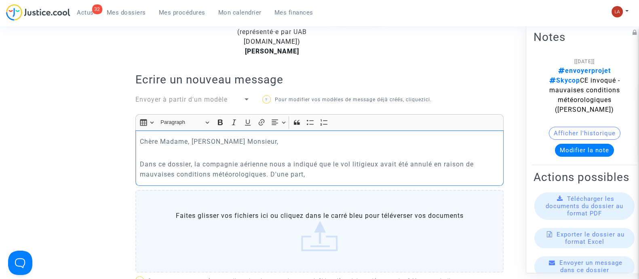
drag, startPoint x: 311, startPoint y: 172, endPoint x: 273, endPoint y: 171, distance: 38.1
click at [273, 171] on p "Dans ce dossier, la compagnie aérienne nous a indiqué que le vol litigieux avai…" at bounding box center [320, 169] width 360 height 20
click at [487, 169] on p "Dans ce dossier, la compagnie aérienne nous a indiqué que le vol litigieux avai…" at bounding box center [320, 169] width 360 height 20
click at [464, 174] on p "Dans ce dossier, la compagnie aérienne nous a indiqué que le vol litigieux avai…" at bounding box center [320, 169] width 360 height 20
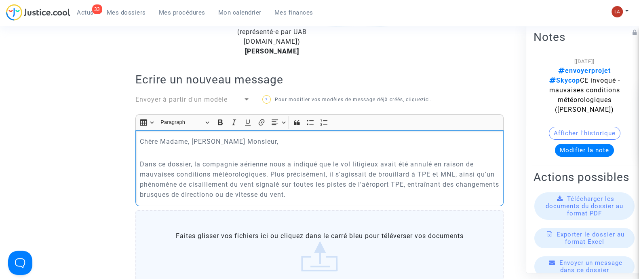
click at [232, 189] on p "Dans ce dossier, la compagnie aérienne nous a indiqué que le vol litigieux avai…" at bounding box center [320, 179] width 360 height 40
click at [260, 193] on p "Dans ce dossier, la compagnie aérienne nous a indiqué que le vol litigieux avai…" at bounding box center [320, 179] width 360 height 40
drag, startPoint x: 398, startPoint y: 196, endPoint x: 386, endPoint y: 195, distance: 12.2
click at [398, 196] on p "Dans ce dossier, la compagnie aérienne nous a indiqué que le vol litigieux avai…" at bounding box center [320, 179] width 360 height 40
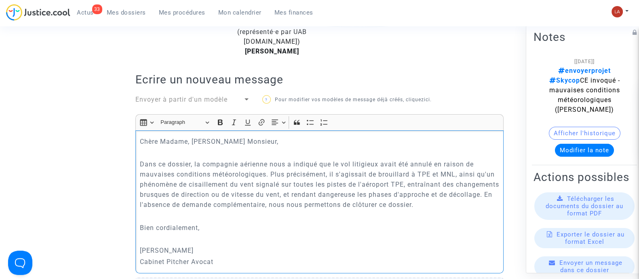
click at [494, 205] on p "Dans ce dossier, la compagnie aérienne nous a indiqué que le vol litigieux avai…" at bounding box center [320, 184] width 360 height 51
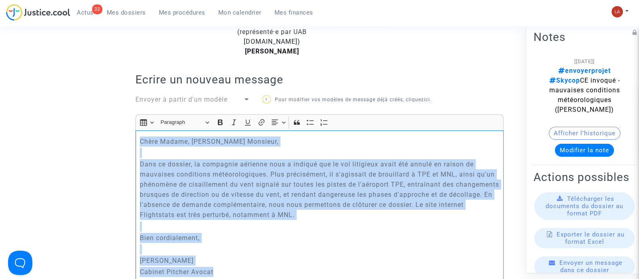
copy div "Chère Madame, Cher Monsieur, Dans ce dossier, la compagnie aérienne nous a indi…"
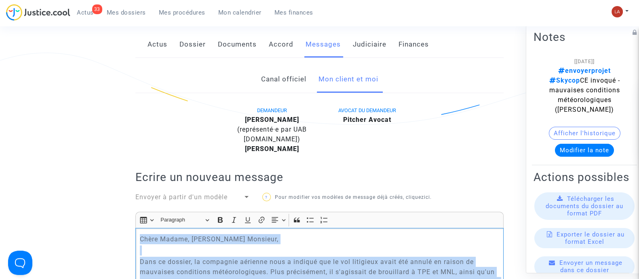
scroll to position [0, 0]
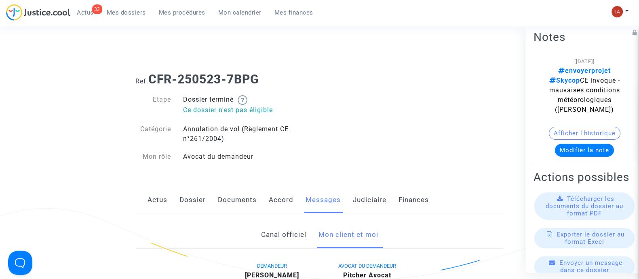
click at [191, 199] on link "Dossier" at bounding box center [193, 199] width 26 height 27
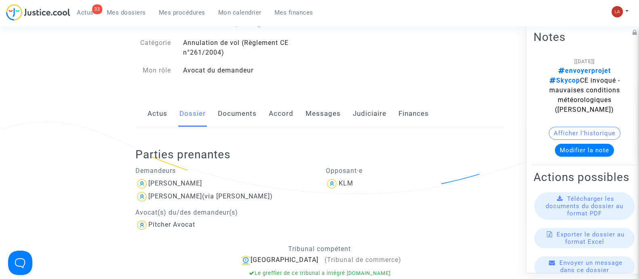
scroll to position [50, 0]
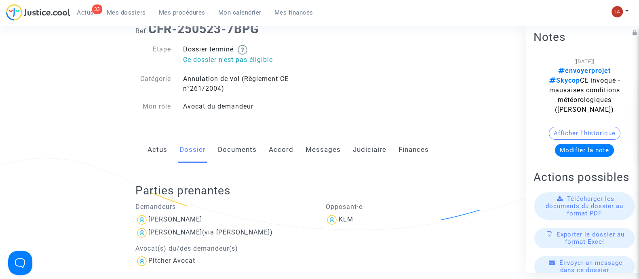
click at [311, 153] on link "Messages" at bounding box center [323, 149] width 35 height 27
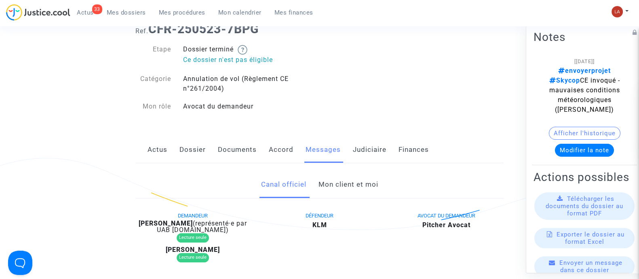
click at [339, 177] on link "Mon client et moi" at bounding box center [348, 184] width 60 height 27
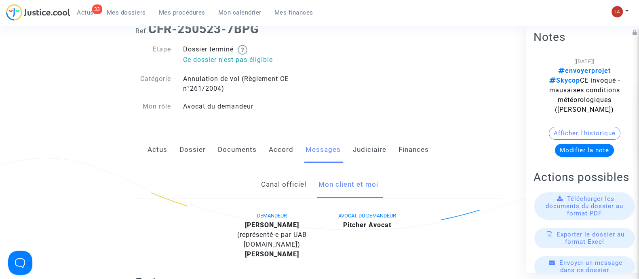
scroll to position [303, 0]
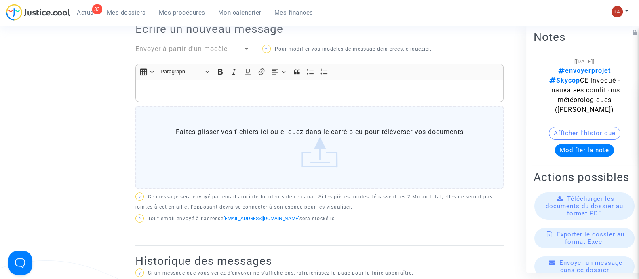
click at [356, 92] on p "Rich Text Editor, main" at bounding box center [320, 91] width 360 height 10
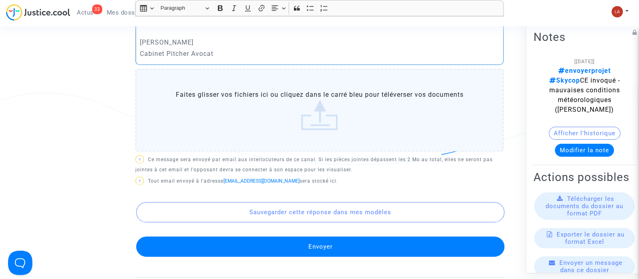
scroll to position [506, 0]
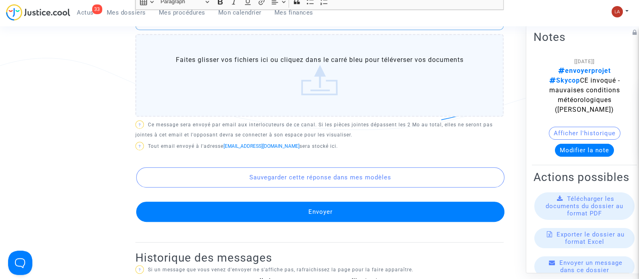
click at [405, 215] on button "Envoyer" at bounding box center [320, 211] width 368 height 20
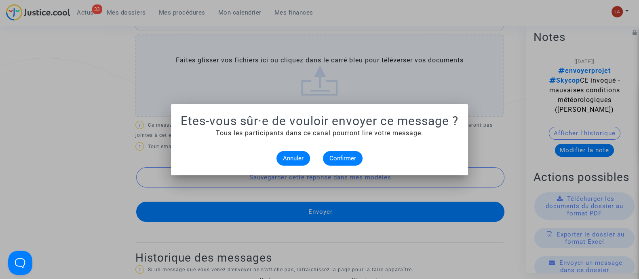
scroll to position [0, 0]
click at [340, 153] on button "Confirmer" at bounding box center [343, 158] width 40 height 15
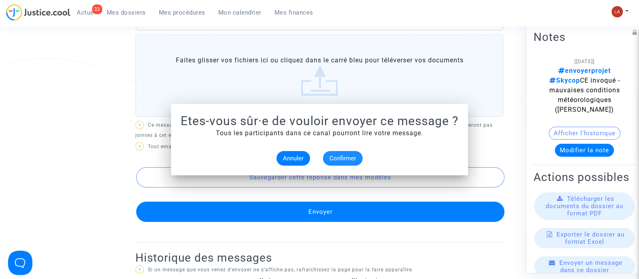
scroll to position [506, 0]
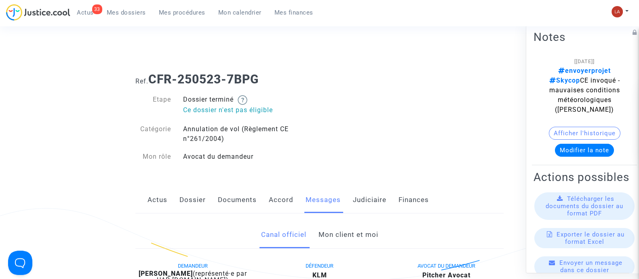
drag, startPoint x: 184, startPoint y: 203, endPoint x: 195, endPoint y: 198, distance: 11.6
click at [184, 203] on link "Dossier" at bounding box center [193, 199] width 26 height 27
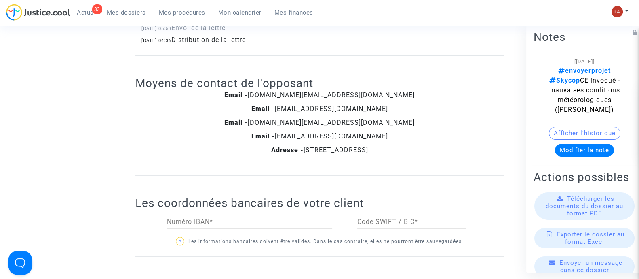
scroll to position [506, 0]
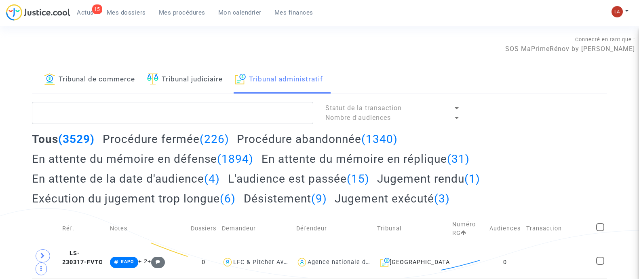
click at [197, 108] on textarea at bounding box center [173, 113] width 282 height 22
type textarea "2501519"
